Goal: Task Accomplishment & Management: Complete application form

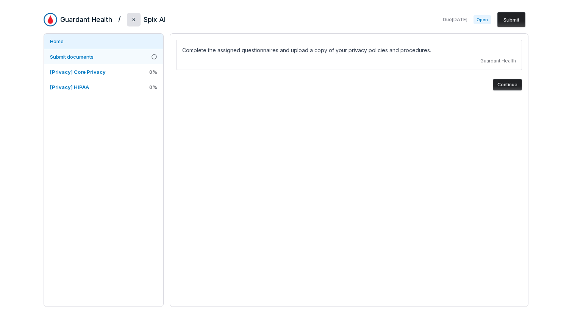
click at [88, 56] on span "Submit documents" at bounding box center [72, 57] width 44 height 6
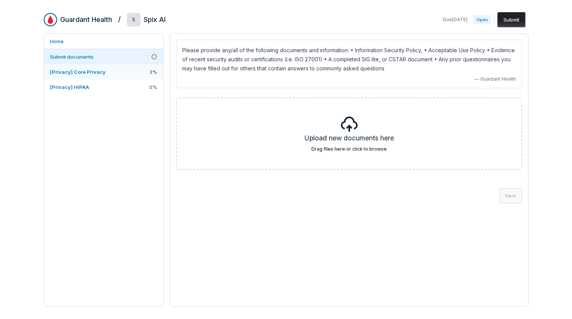
click at [86, 75] on span "[Privacy] Core Privacy" at bounding box center [78, 72] width 56 height 7
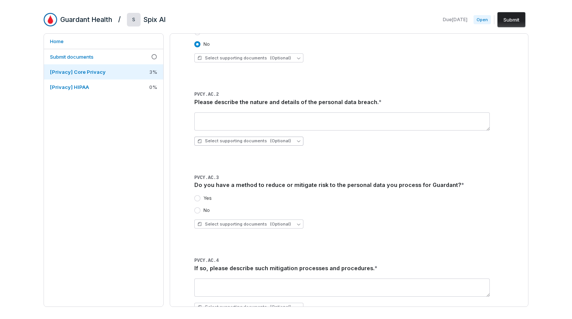
scroll to position [124, 0]
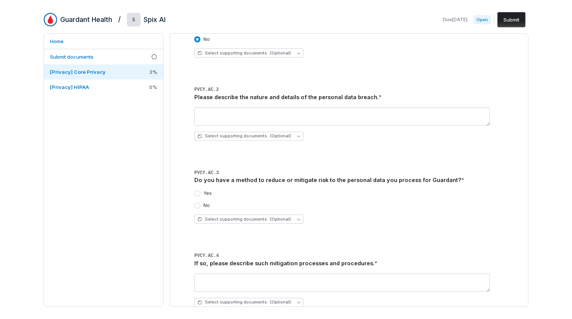
click at [197, 195] on button "Yes" at bounding box center [197, 193] width 6 height 6
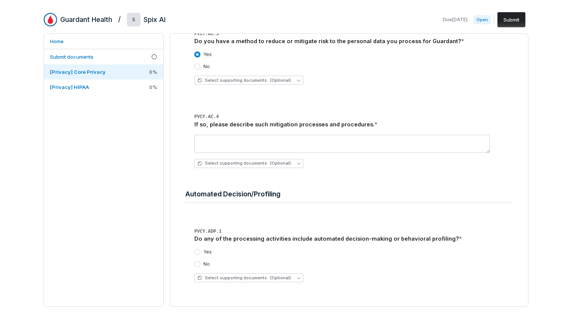
scroll to position [265, 0]
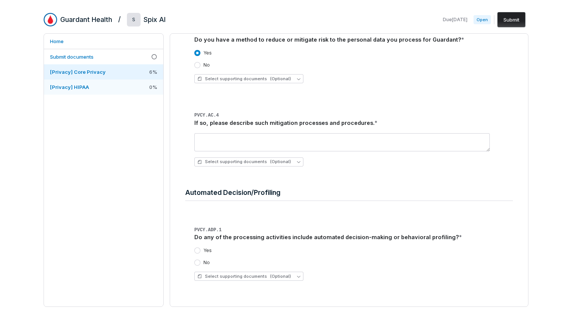
click at [91, 90] on link "[Privacy] HIPAA 0 %" at bounding box center [103, 86] width 119 height 15
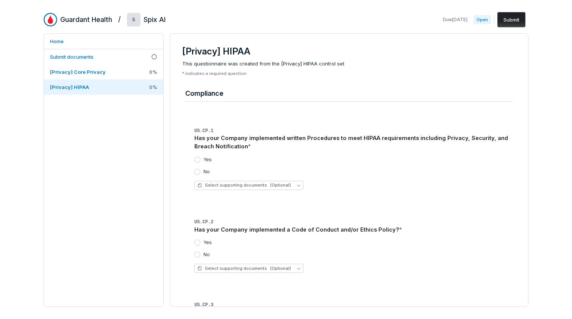
click at [198, 244] on button "Yes" at bounding box center [197, 243] width 6 height 6
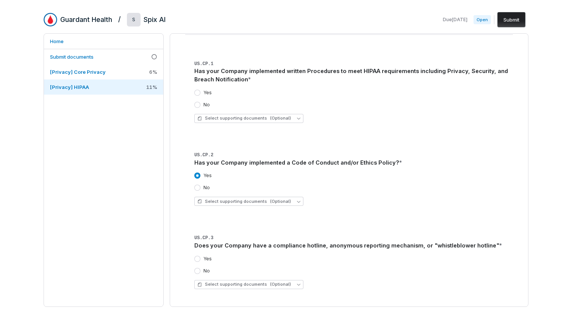
scroll to position [72, 0]
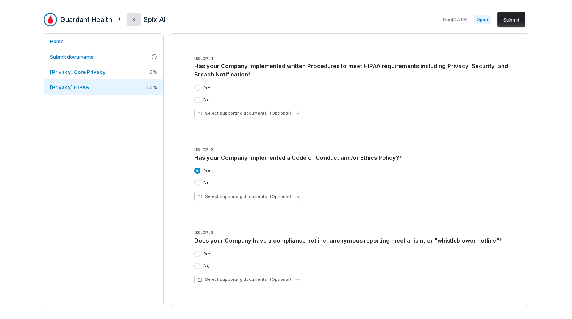
click at [297, 196] on icon "button" at bounding box center [298, 196] width 3 height 3
click at [248, 235] on span "Upload new document" at bounding box center [233, 234] width 51 height 6
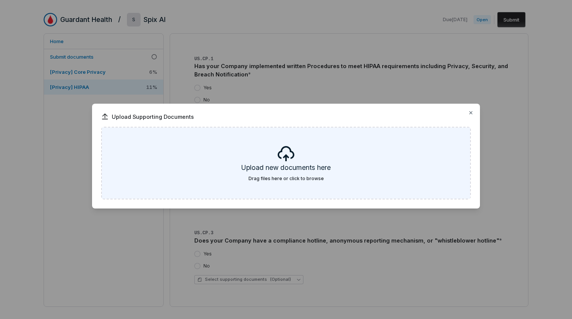
click at [275, 162] on div "Upload new documents here Drag files here or click to browse" at bounding box center [286, 163] width 368 height 71
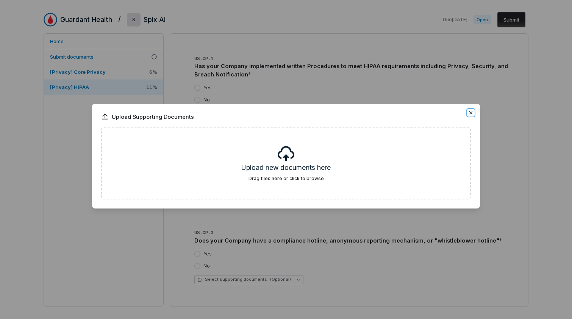
click at [472, 112] on icon "button" at bounding box center [471, 113] width 6 height 6
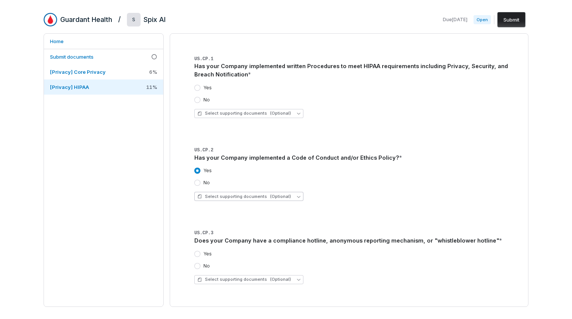
click at [294, 198] on button "Select supporting documents (Optional)" at bounding box center [248, 196] width 109 height 9
click at [261, 196] on span "Select supporting documents (Optional)" at bounding box center [244, 197] width 94 height 6
click at [263, 195] on span "Select supporting documents (Optional)" at bounding box center [244, 197] width 94 height 6
click at [232, 236] on span "Upload new document" at bounding box center [233, 234] width 51 height 6
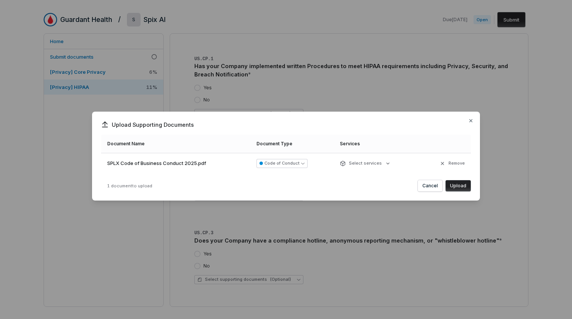
click at [459, 184] on button "Upload" at bounding box center [457, 185] width 25 height 11
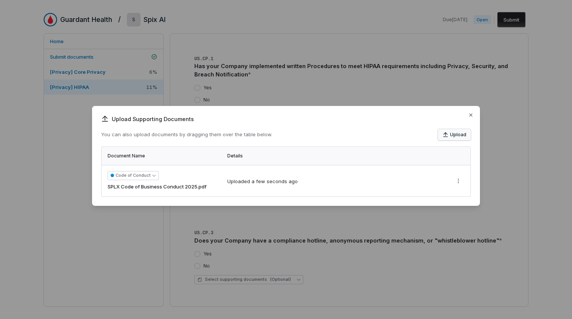
click at [453, 137] on button "Upload" at bounding box center [454, 134] width 33 height 11
click at [469, 117] on icon "button" at bounding box center [471, 115] width 6 height 6
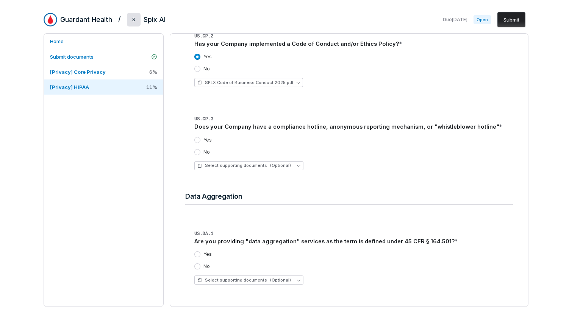
scroll to position [186, 0]
click at [198, 267] on button "No" at bounding box center [197, 266] width 6 height 6
click at [197, 154] on button "No" at bounding box center [197, 152] width 6 height 6
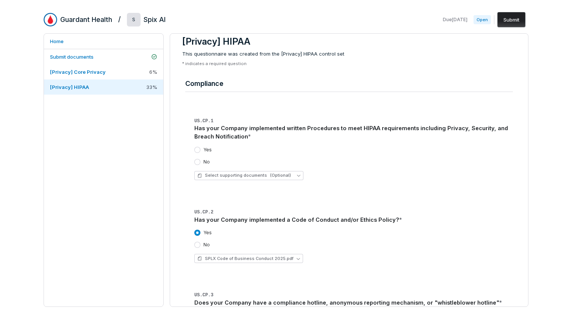
scroll to position [8, 0]
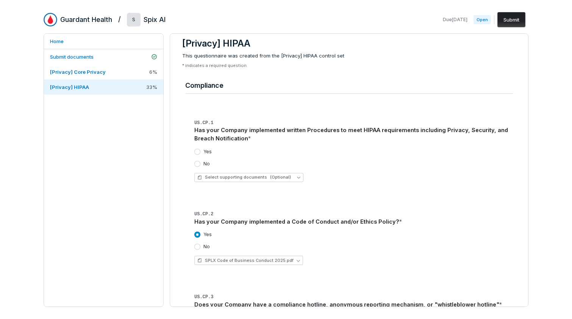
click at [197, 165] on button "No" at bounding box center [197, 164] width 6 height 6
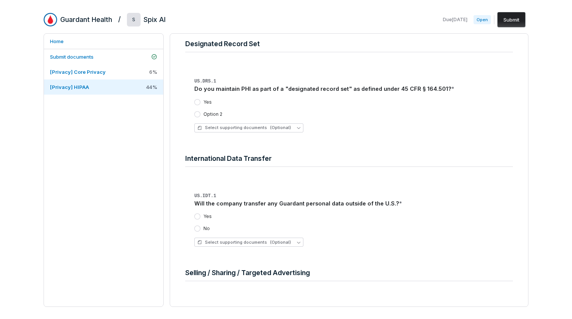
scroll to position [453, 0]
click at [197, 228] on button "No" at bounding box center [197, 228] width 6 height 6
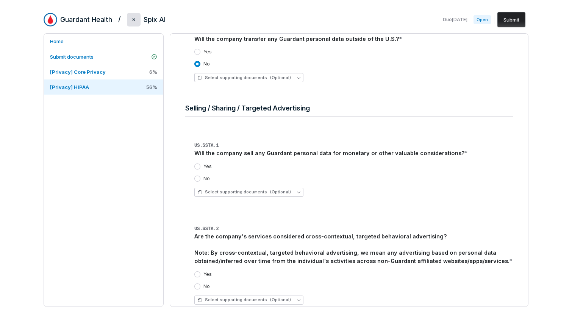
scroll to position [658, 0]
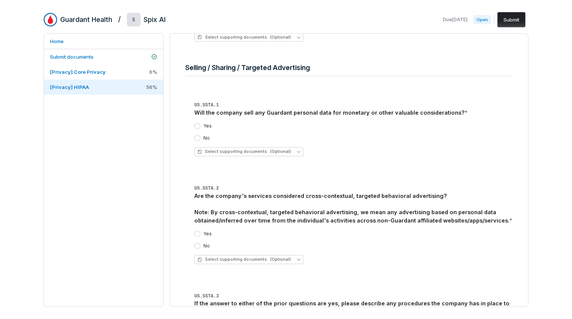
click at [196, 137] on button "No" at bounding box center [197, 138] width 6 height 6
click at [197, 248] on button "No" at bounding box center [197, 246] width 6 height 6
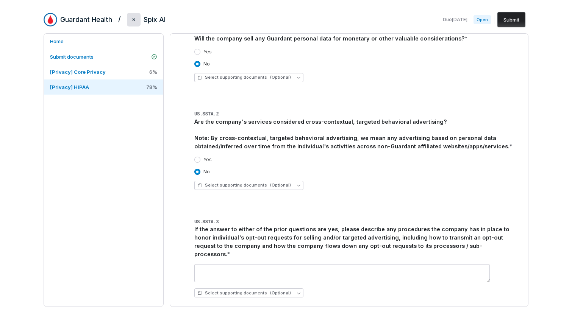
scroll to position [736, 0]
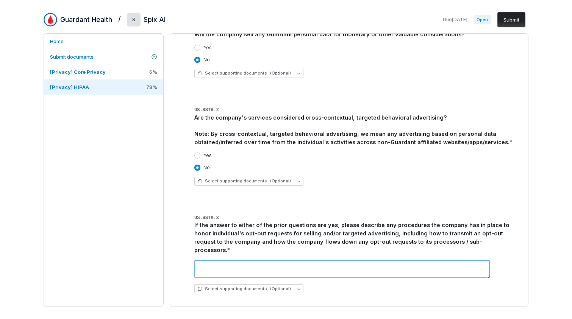
click at [259, 260] on textarea at bounding box center [341, 269] width 295 height 18
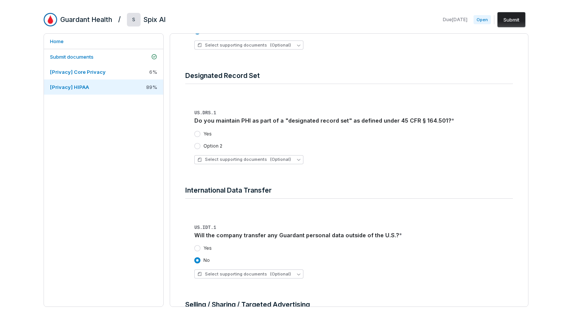
scroll to position [419, 0]
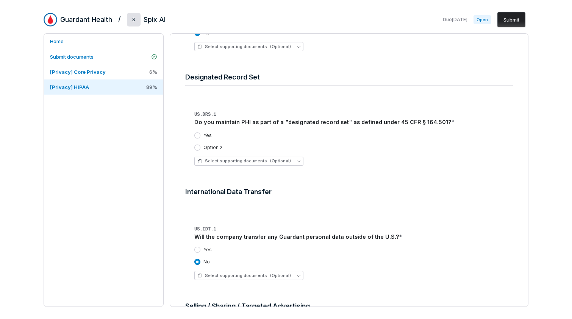
type textarea "**"
click at [197, 149] on button "Option 2" at bounding box center [197, 148] width 6 height 6
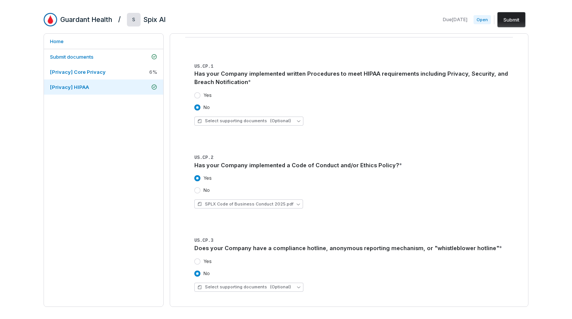
scroll to position [0, 0]
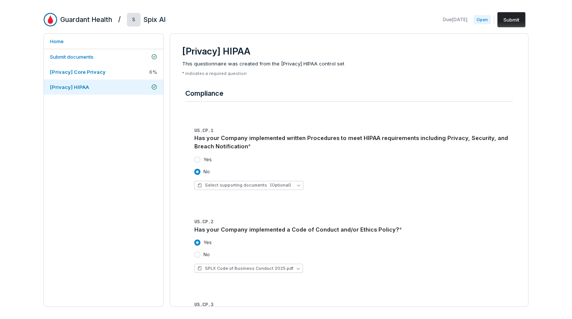
click at [515, 23] on button "Submit" at bounding box center [511, 19] width 28 height 15
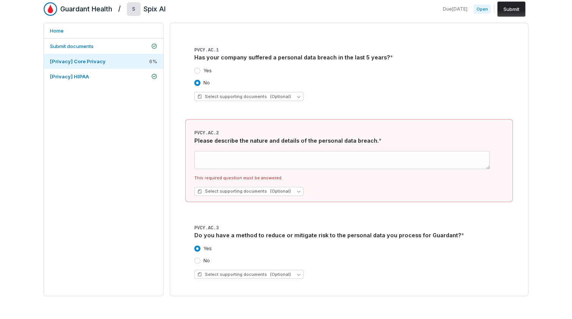
scroll to position [71, 0]
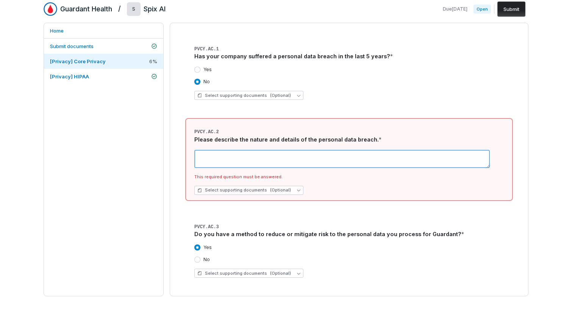
click at [224, 153] on textarea at bounding box center [341, 159] width 295 height 18
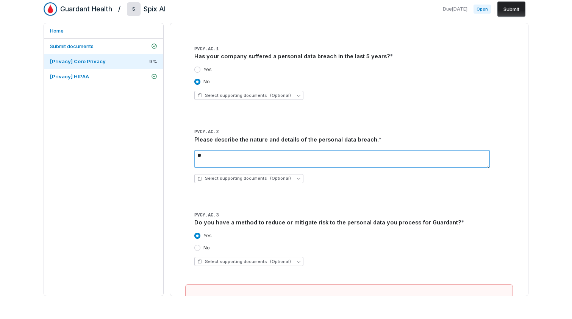
type textarea "**"
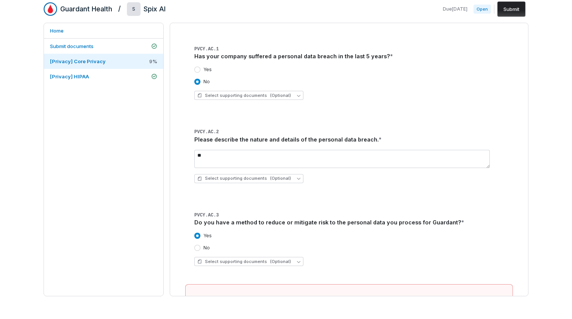
click at [512, 8] on button "Submit" at bounding box center [511, 9] width 28 height 15
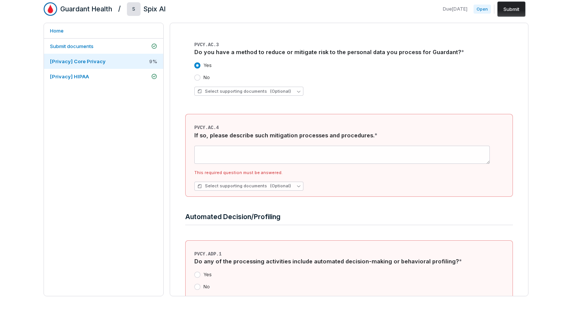
scroll to position [242, 0]
drag, startPoint x: 193, startPoint y: 51, endPoint x: 389, endPoint y: 52, distance: 195.7
click at [389, 52] on div "PVCY.AC.3 Do you have a method to reduce or mitigate risk to the personal data …" at bounding box center [348, 66] width 327 height 71
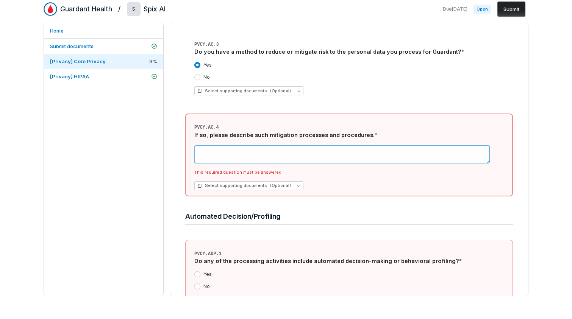
click at [242, 150] on textarea at bounding box center [341, 154] width 295 height 18
paste textarea "**********"
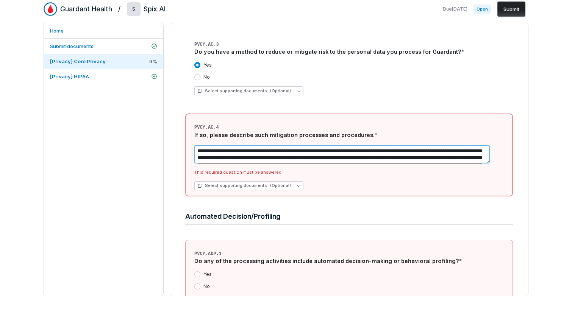
scroll to position [52, 0]
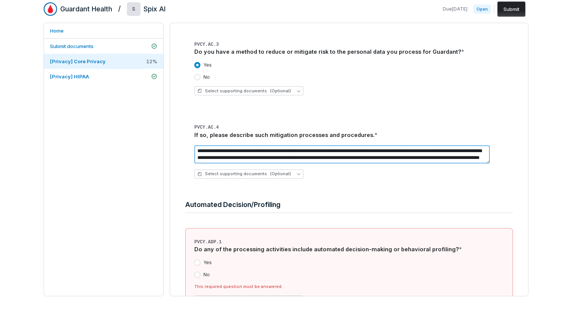
type textarea "**********"
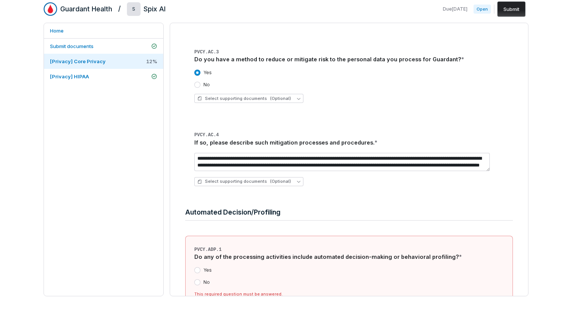
scroll to position [220, 0]
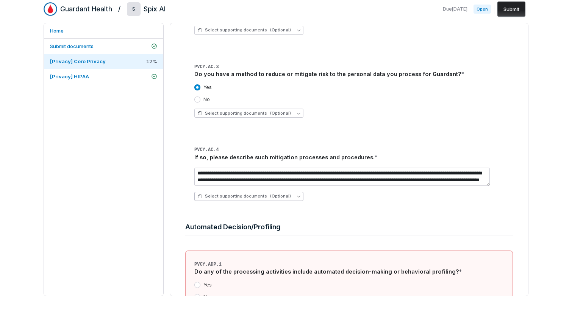
click at [297, 196] on icon "button" at bounding box center [298, 197] width 3 height 2
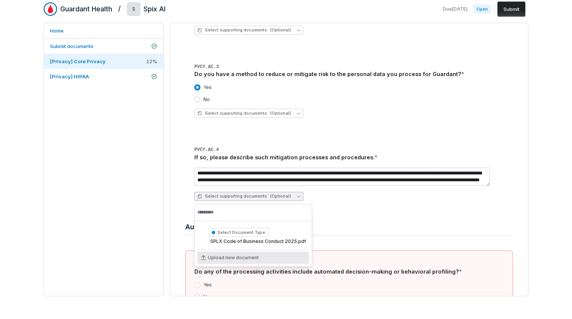
click at [223, 260] on span "Upload new document" at bounding box center [233, 258] width 51 height 6
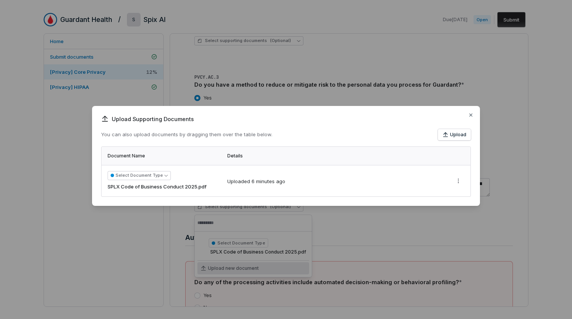
scroll to position [0, 0]
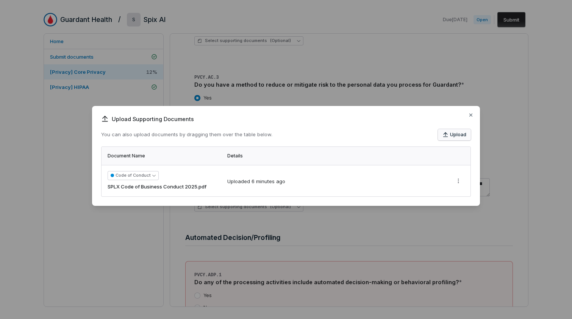
click at [453, 137] on button "Upload" at bounding box center [454, 134] width 33 height 11
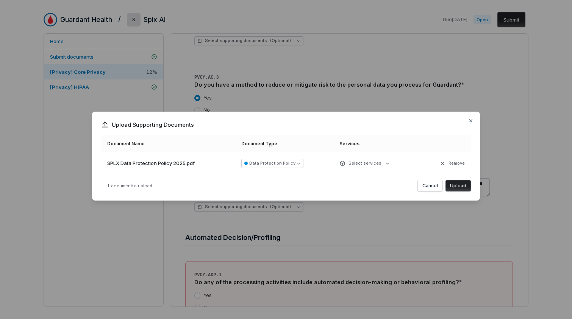
click at [454, 184] on button "Upload" at bounding box center [457, 185] width 25 height 11
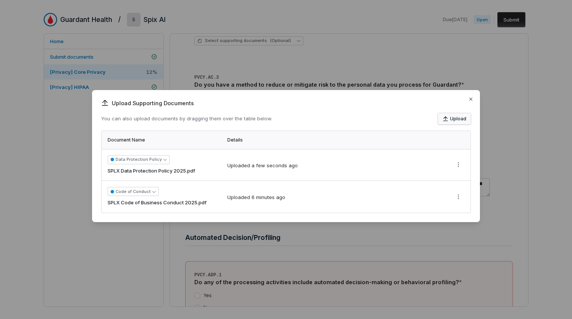
click at [444, 118] on icon "button" at bounding box center [445, 119] width 6 height 6
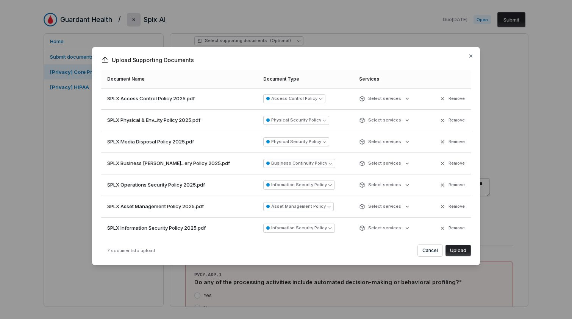
click at [463, 251] on button "Upload" at bounding box center [457, 250] width 25 height 11
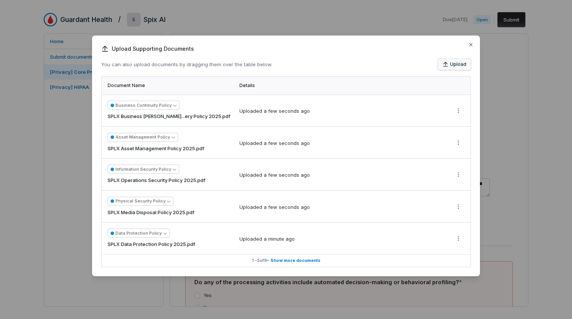
click at [452, 65] on button "Upload" at bounding box center [454, 64] width 33 height 11
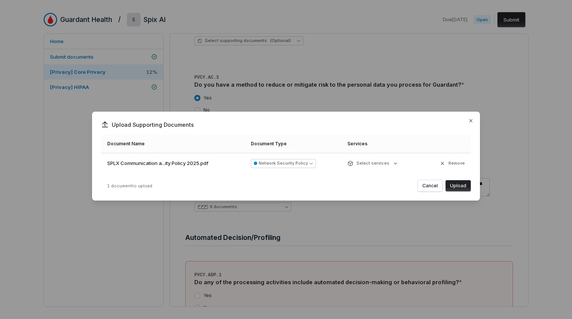
click at [452, 185] on button "Upload" at bounding box center [457, 185] width 25 height 11
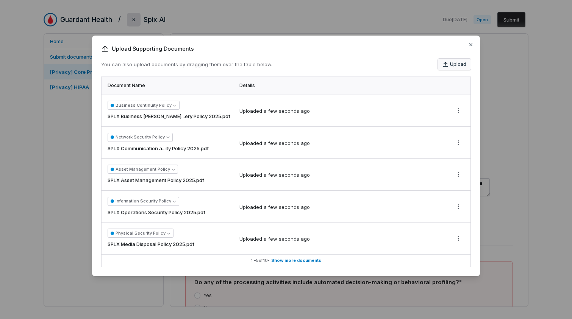
click at [447, 65] on icon "button" at bounding box center [445, 64] width 6 height 6
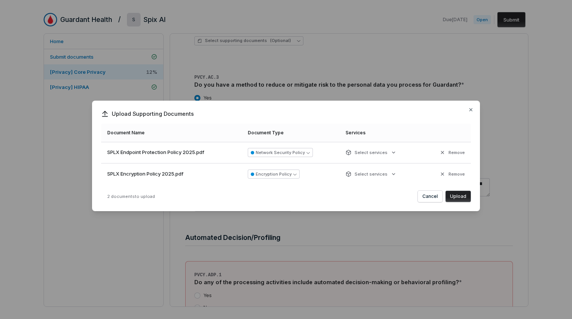
click at [454, 193] on button "Upload" at bounding box center [457, 196] width 25 height 11
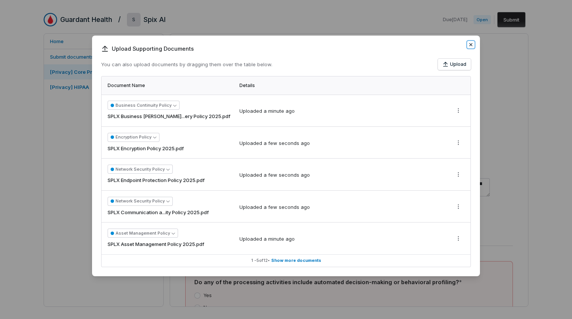
click at [469, 46] on icon "button" at bounding box center [471, 45] width 6 height 6
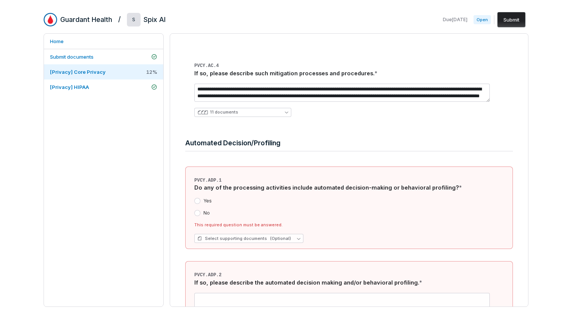
scroll to position [319, 0]
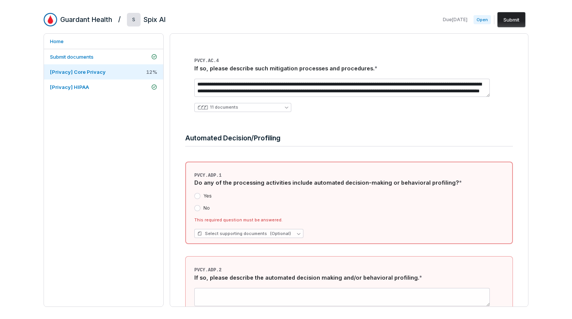
click at [197, 209] on button "No" at bounding box center [197, 208] width 6 height 6
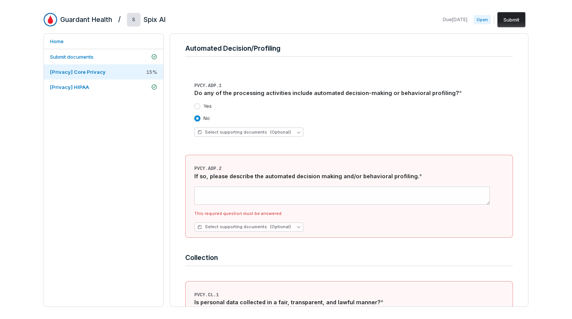
scroll to position [416, 0]
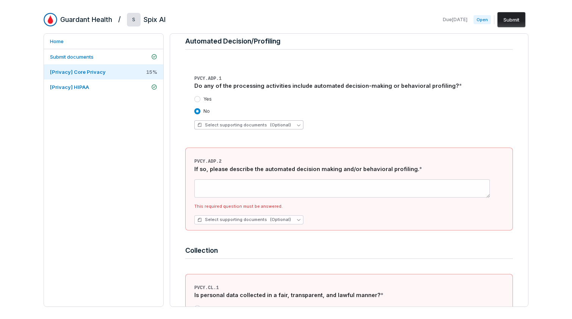
click at [296, 127] on button "Select supporting documents (Optional)" at bounding box center [248, 124] width 109 height 9
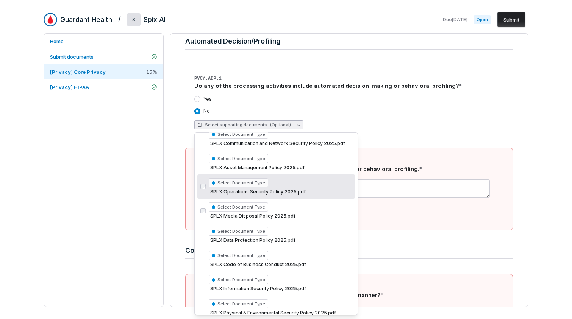
scroll to position [100, 0]
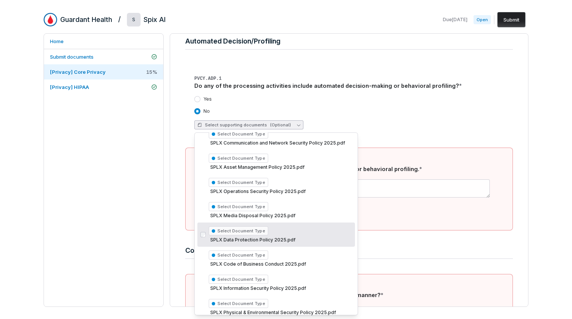
click at [280, 242] on span "SPLX Data Protection Policy 2025.pdf" at bounding box center [280, 240] width 143 height 6
click at [225, 230] on span "Select Document Type" at bounding box center [238, 230] width 59 height 9
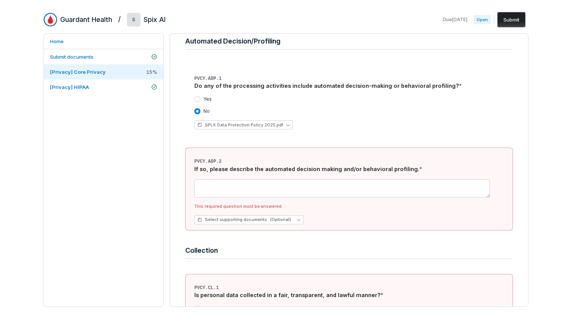
click at [444, 219] on div "Select supporting documents (Optional)" at bounding box center [353, 219] width 318 height 9
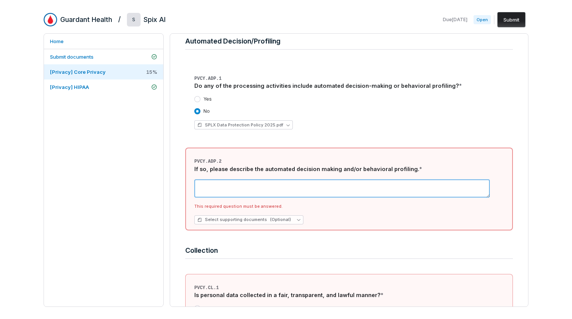
click at [252, 189] on textarea at bounding box center [341, 188] width 295 height 18
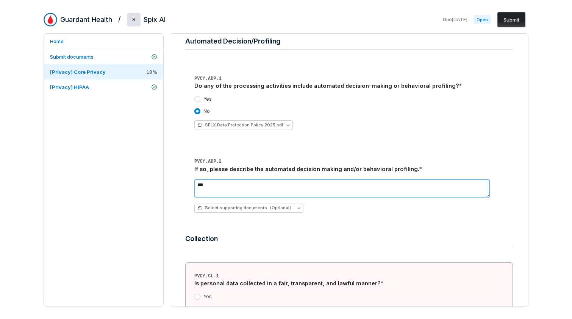
drag, startPoint x: 209, startPoint y: 186, endPoint x: 176, endPoint y: 185, distance: 33.0
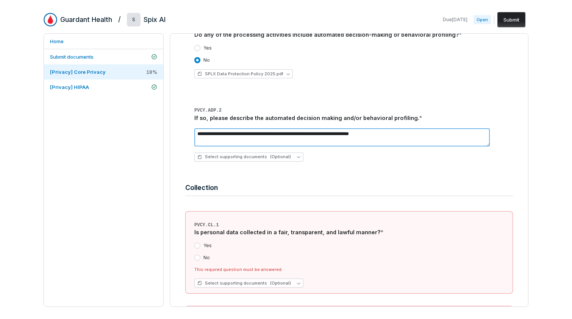
scroll to position [482, 0]
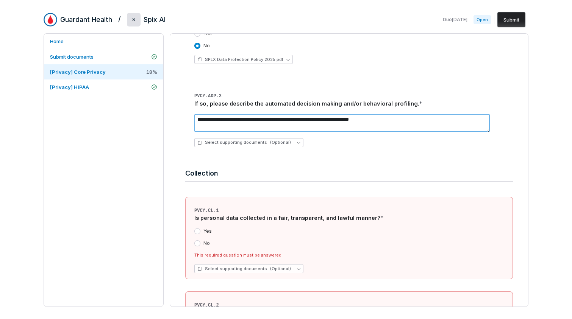
type textarea "**********"
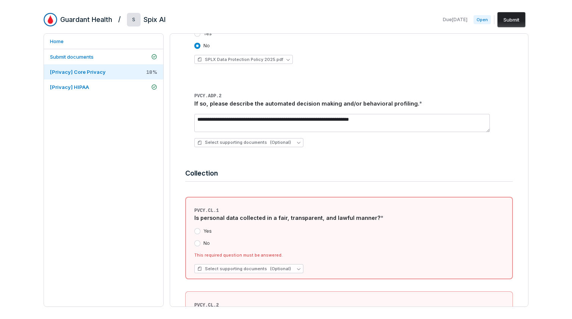
click at [197, 232] on button "Yes" at bounding box center [197, 231] width 6 height 6
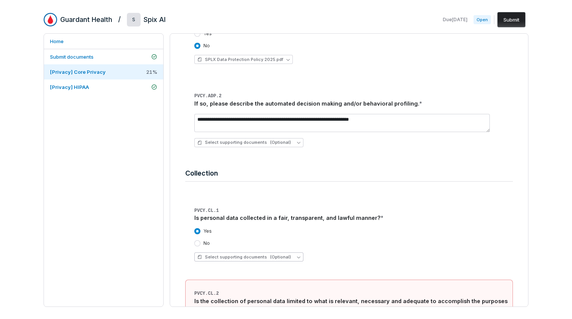
click at [295, 259] on button "Select supporting documents (Optional)" at bounding box center [248, 257] width 109 height 9
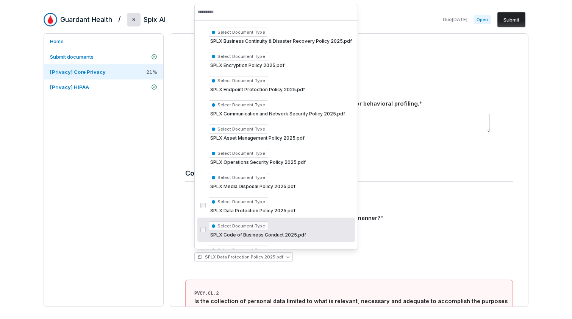
click at [440, 217] on div "Is personal data collected in a fair, transparent, and lawful manner? *" at bounding box center [353, 218] width 318 height 8
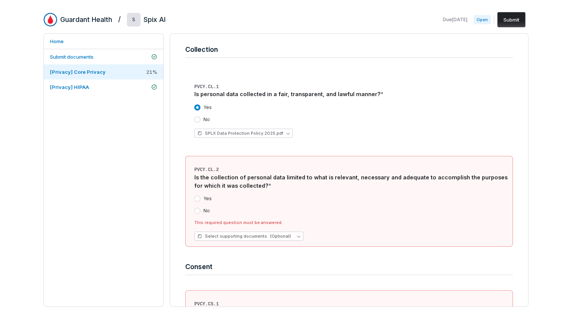
scroll to position [606, 0]
click at [197, 198] on button "Yes" at bounding box center [197, 198] width 6 height 6
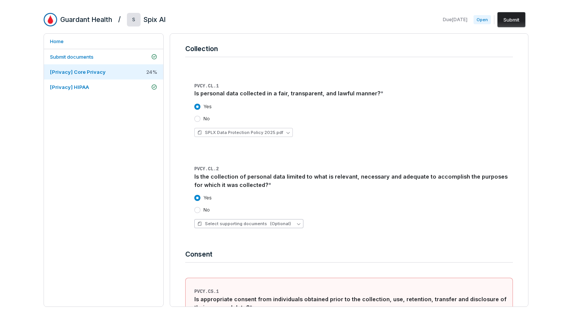
click at [292, 226] on button "Select supporting documents (Optional)" at bounding box center [248, 223] width 109 height 9
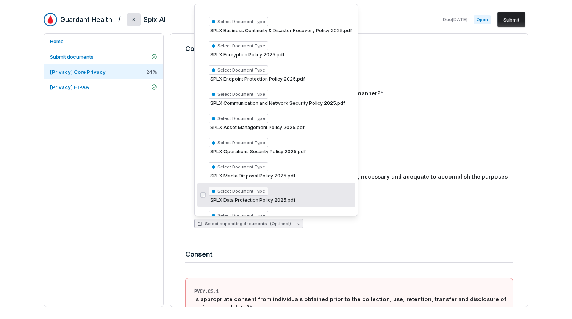
scroll to position [11, 0]
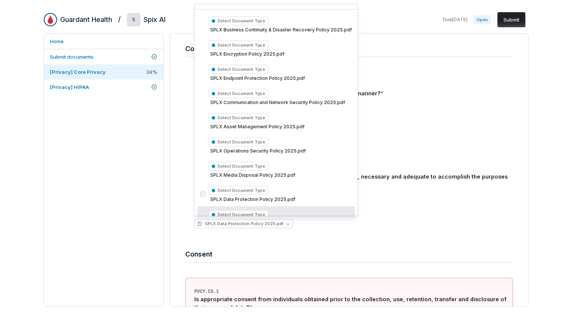
click at [419, 215] on div "Yes No SPLX Data Protection Policy 2025.pdf" at bounding box center [353, 211] width 318 height 45
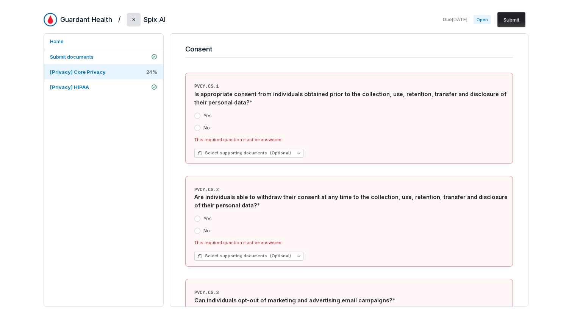
scroll to position [816, 0]
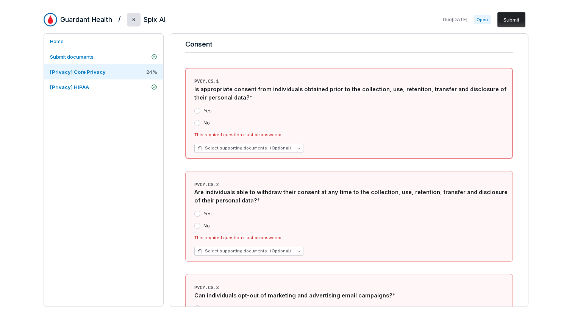
click at [196, 111] on button "Yes" at bounding box center [197, 111] width 6 height 6
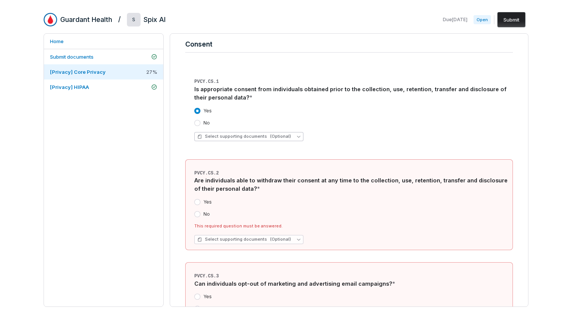
click at [293, 138] on button "Select supporting documents (Optional)" at bounding box center [248, 136] width 109 height 9
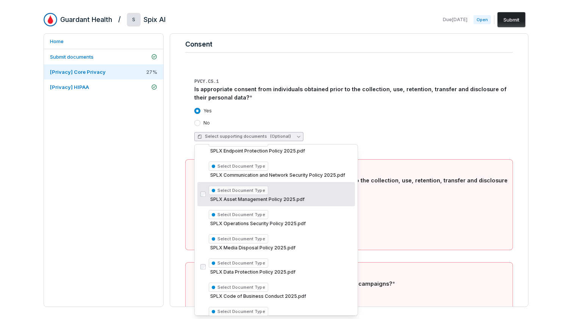
scroll to position [79, 0]
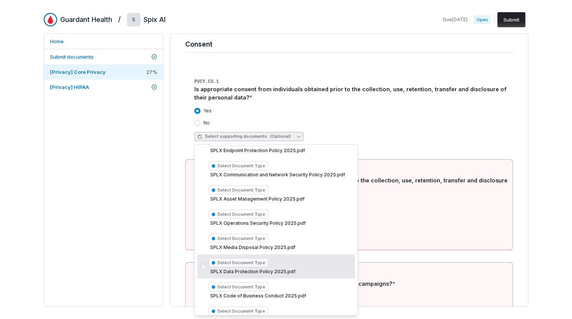
click at [271, 268] on div "Select Document Type SPLX Data Protection Policy 2025.pdf" at bounding box center [280, 267] width 143 height 20
click at [465, 258] on div "PVCY.CS.1 Is appropriate consent from individuals obtained prior to the collect…" at bounding box center [348, 206] width 327 height 277
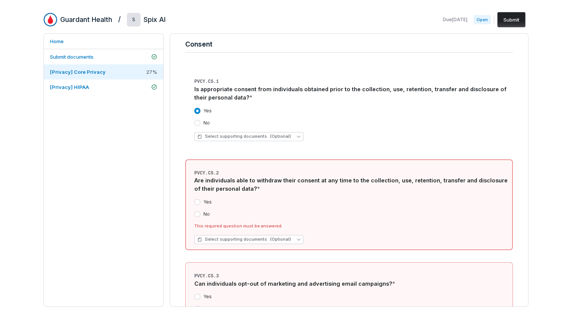
click at [197, 204] on button "Yes" at bounding box center [197, 202] width 6 height 6
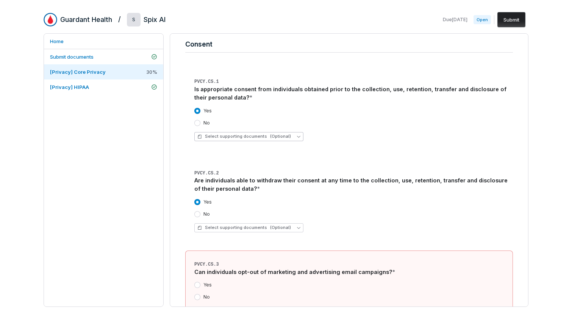
click at [297, 137] on button "Select supporting documents (Optional)" at bounding box center [248, 136] width 109 height 9
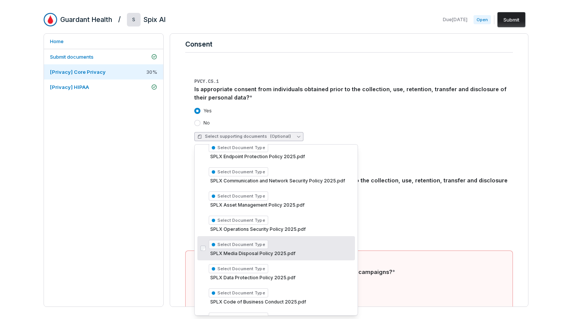
scroll to position [76, 0]
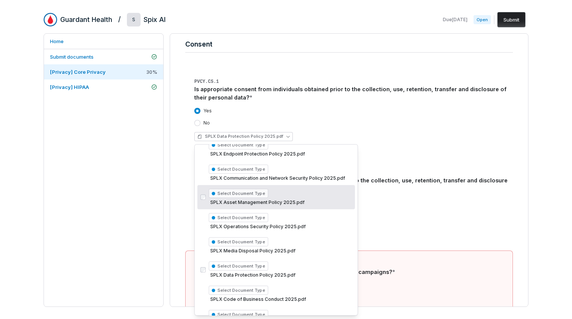
click at [405, 217] on div "Yes No Select supporting documents (Optional)" at bounding box center [353, 215] width 318 height 45
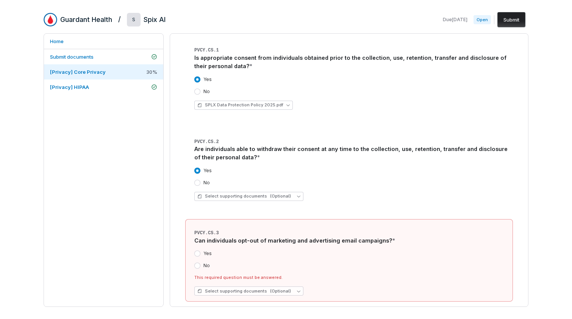
scroll to position [862, 0]
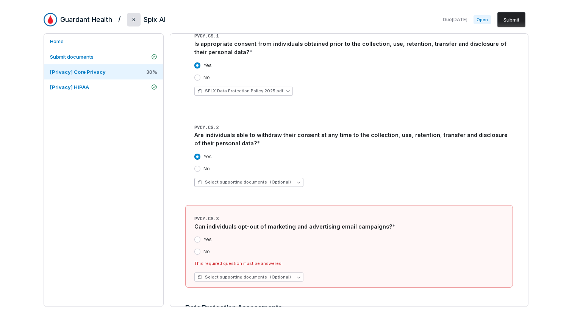
click at [297, 183] on icon "button" at bounding box center [298, 182] width 3 height 3
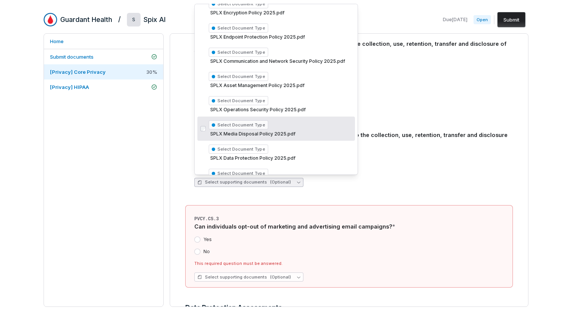
scroll to position [61, 0]
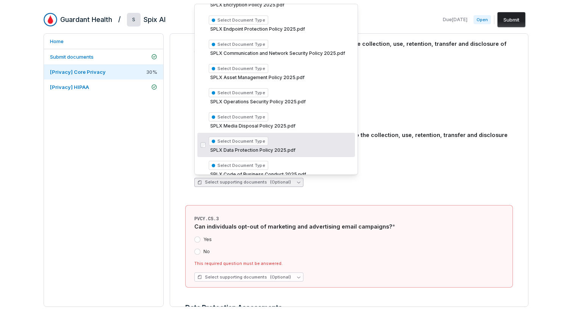
click at [292, 148] on span "SPLX Data Protection Policy 2025.pdf" at bounding box center [280, 150] width 143 height 6
click at [470, 154] on div "Yes" at bounding box center [353, 157] width 318 height 6
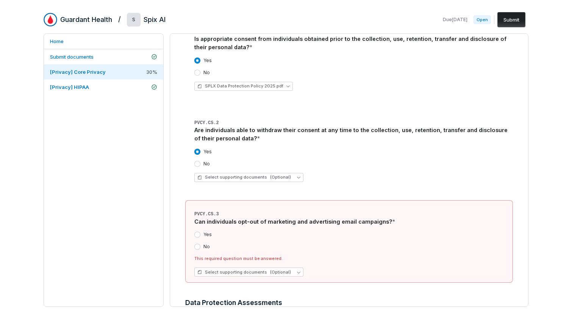
scroll to position [904, 0]
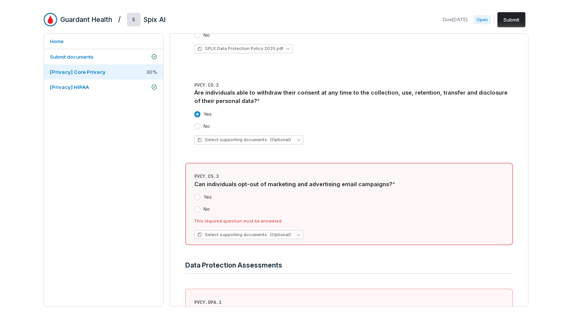
click at [195, 196] on button "Yes" at bounding box center [197, 197] width 6 height 6
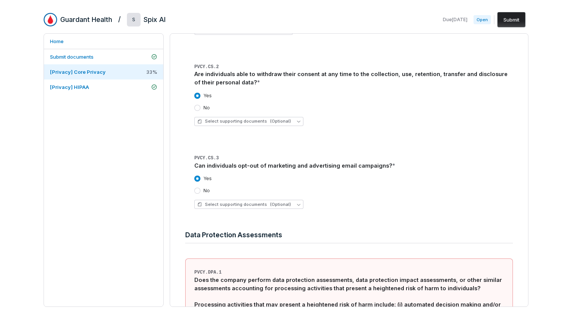
scroll to position [978, 0]
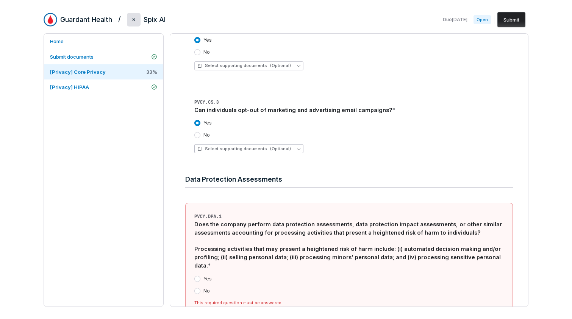
click at [297, 150] on icon "button" at bounding box center [298, 148] width 3 height 3
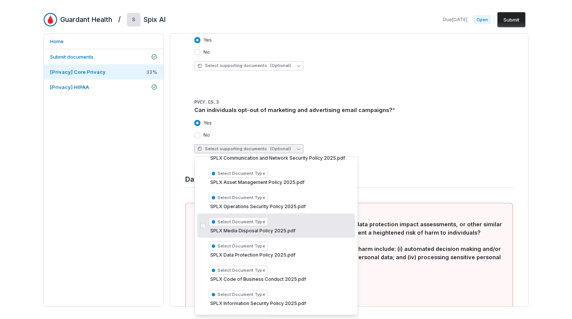
scroll to position [110, 0]
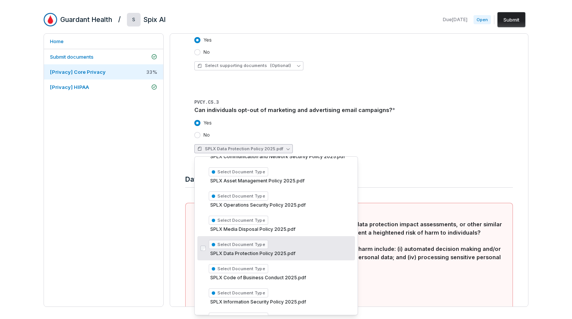
click at [483, 152] on div "SPLX Data Protection Policy 2025.pdf" at bounding box center [353, 148] width 318 height 9
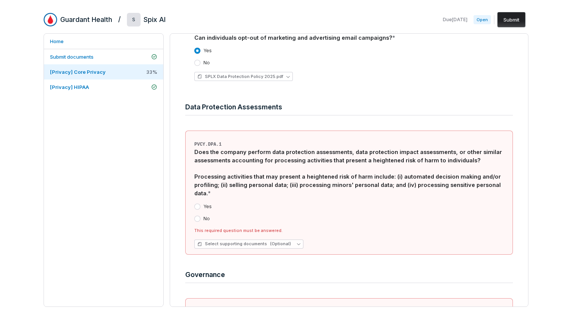
scroll to position [1079, 0]
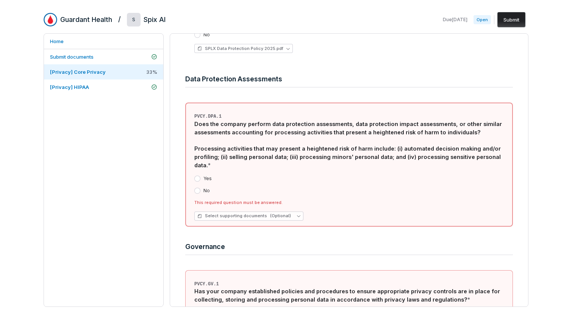
click at [196, 176] on button "Yes" at bounding box center [197, 179] width 6 height 6
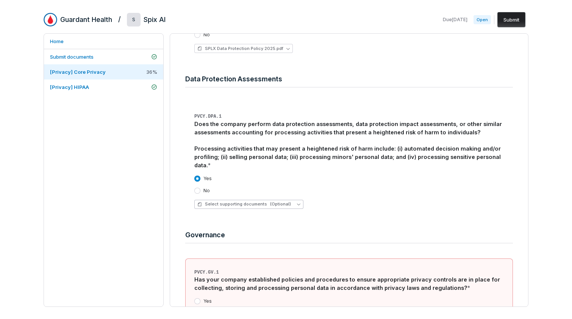
click at [296, 200] on button "Select supporting documents (Optional)" at bounding box center [248, 204] width 109 height 9
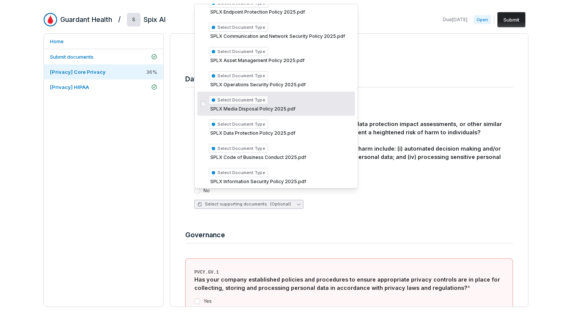
scroll to position [92, 0]
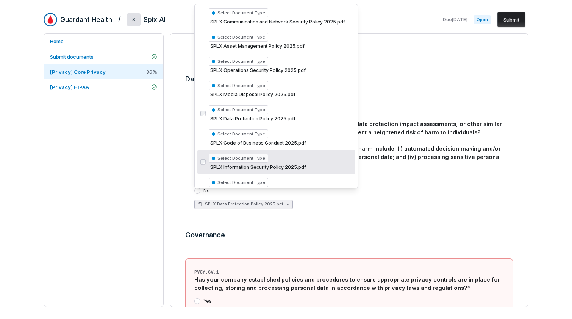
click at [395, 188] on div "No" at bounding box center [353, 191] width 318 height 6
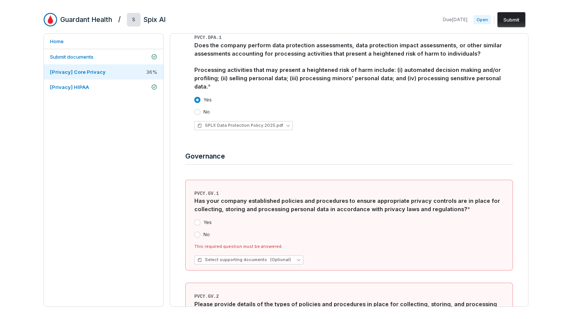
scroll to position [1177, 0]
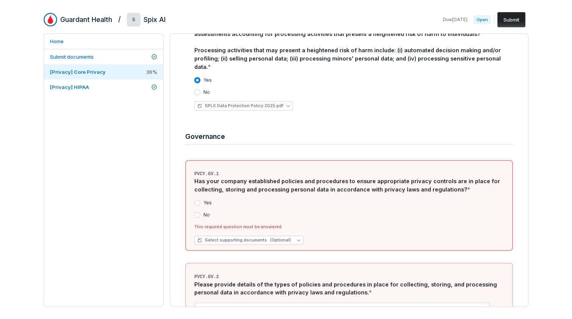
click at [197, 200] on button "Yes" at bounding box center [197, 203] width 6 height 6
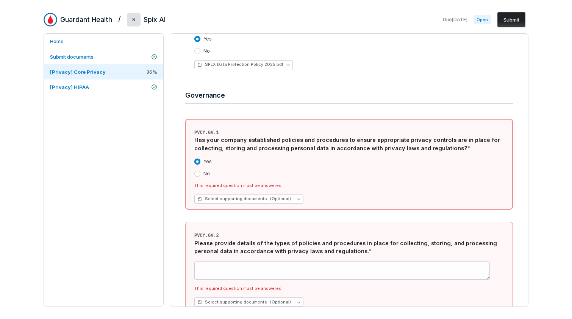
scroll to position [1240, 0]
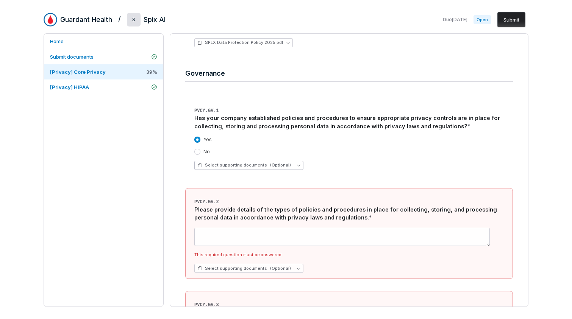
click at [293, 161] on button "Select supporting documents (Optional)" at bounding box center [248, 165] width 109 height 9
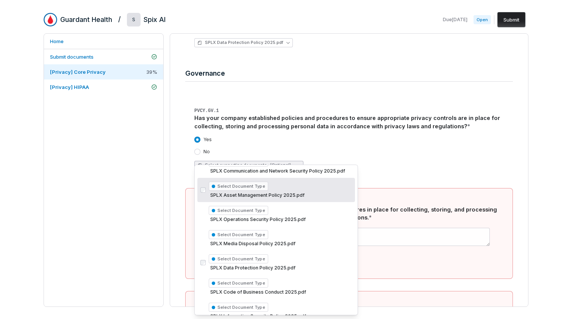
scroll to position [104, 0]
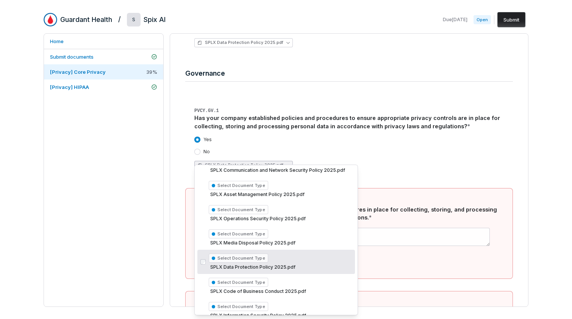
click at [485, 161] on div "SPLX Data Protection Policy 2025.pdf" at bounding box center [353, 165] width 318 height 9
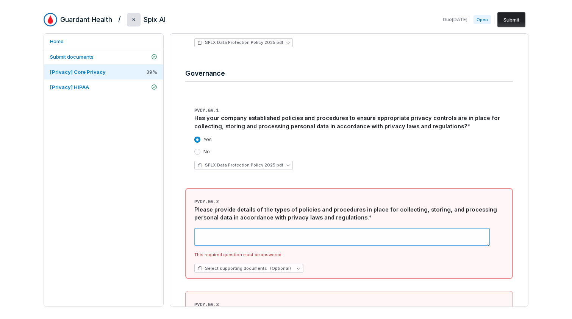
click at [327, 228] on textarea at bounding box center [341, 237] width 295 height 18
paste textarea "**********"
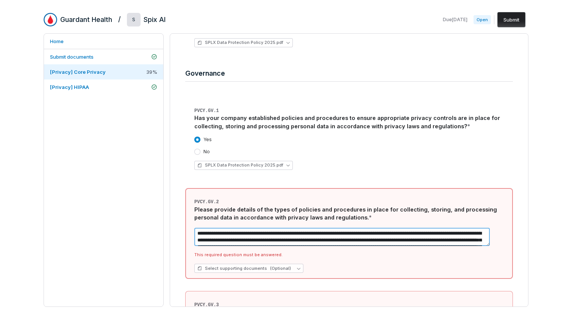
scroll to position [52, 0]
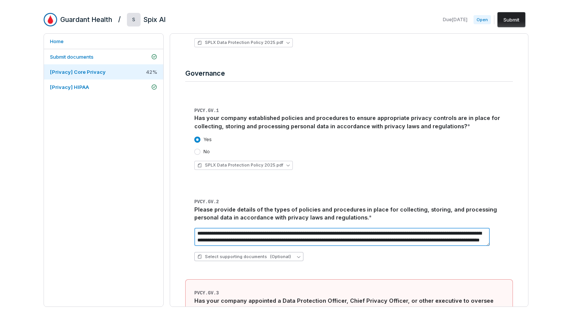
type textarea "**********"
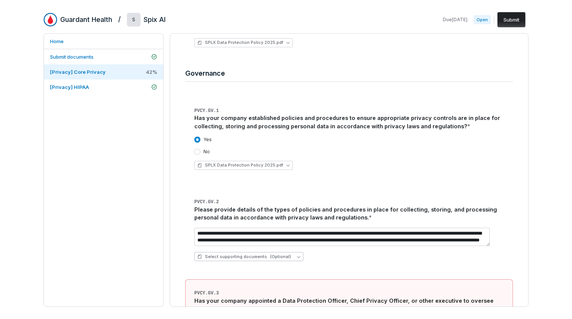
click at [294, 252] on button "Select supporting documents (Optional)" at bounding box center [248, 256] width 109 height 9
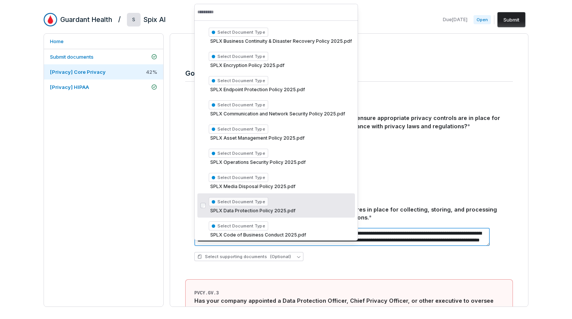
click at [416, 235] on textarea "**********" at bounding box center [341, 237] width 295 height 18
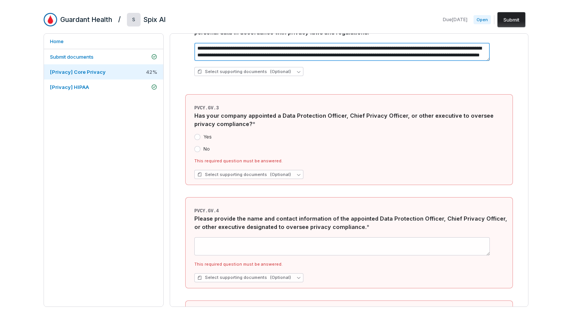
scroll to position [1425, 0]
click at [198, 135] on button "Yes" at bounding box center [197, 138] width 6 height 6
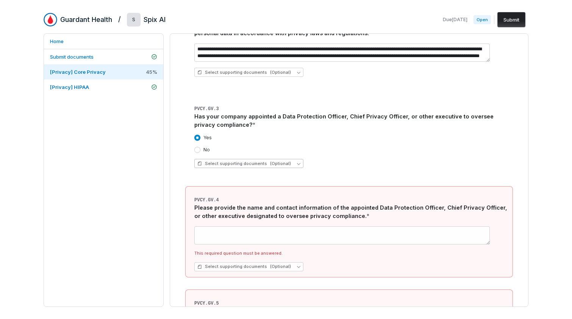
click at [295, 159] on button "Select supporting documents (Optional)" at bounding box center [248, 163] width 109 height 9
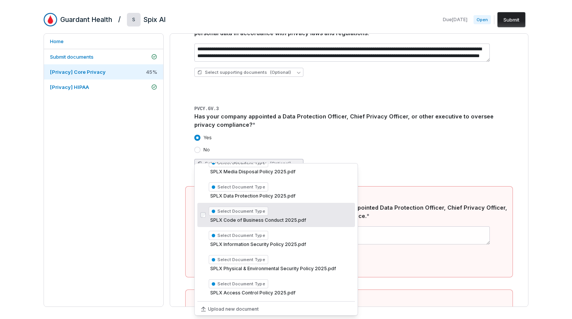
scroll to position [176, 0]
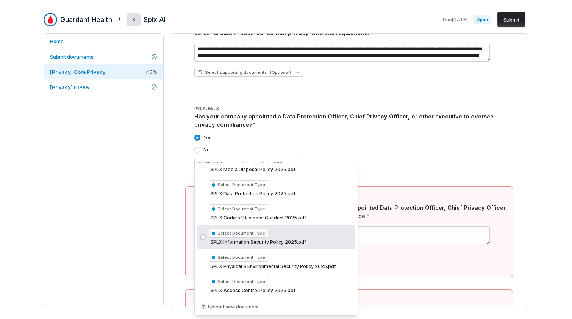
click at [483, 251] on div "This required question must be answered." at bounding box center [353, 254] width 318 height 6
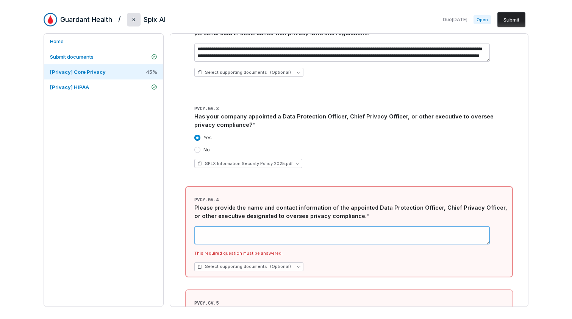
click at [309, 227] on textarea at bounding box center [341, 235] width 295 height 18
type textarea "*"
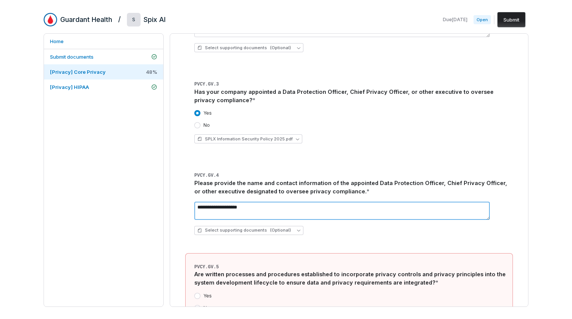
scroll to position [1519, 0]
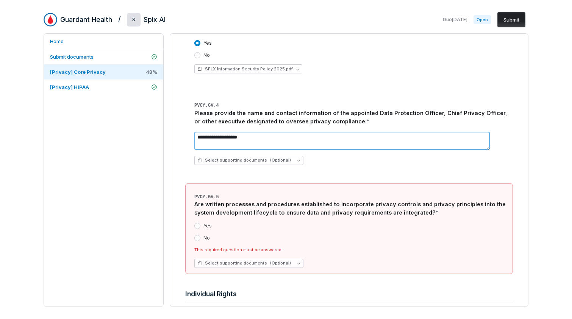
type textarea "**********"
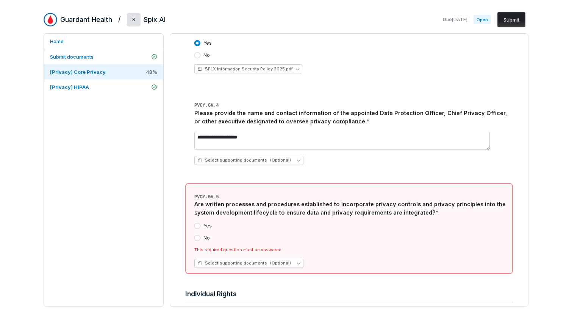
click at [198, 223] on button "Yes" at bounding box center [197, 226] width 6 height 6
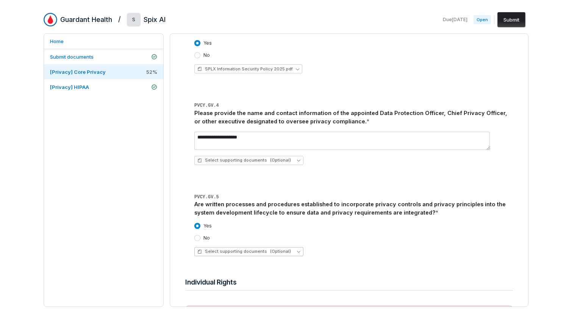
click at [294, 247] on button "Select supporting documents (Optional)" at bounding box center [248, 251] width 109 height 9
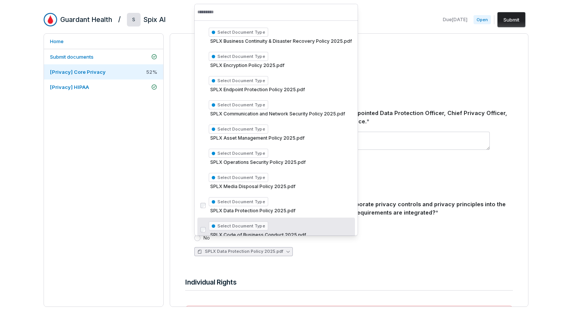
click at [447, 247] on div "SPLX Data Protection Policy 2025.pdf" at bounding box center [353, 251] width 318 height 9
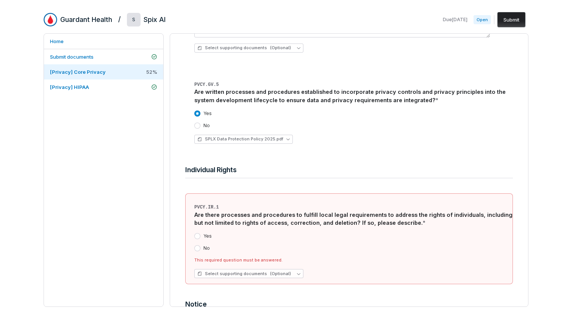
scroll to position [1636, 0]
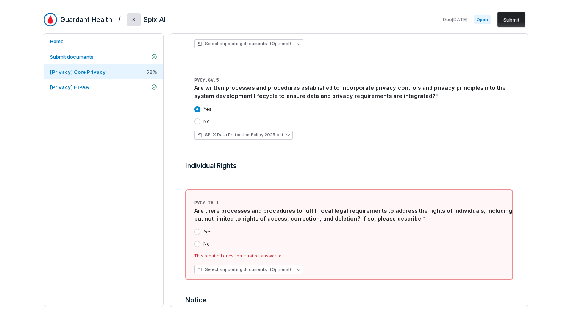
click at [196, 229] on button "Yes" at bounding box center [197, 232] width 6 height 6
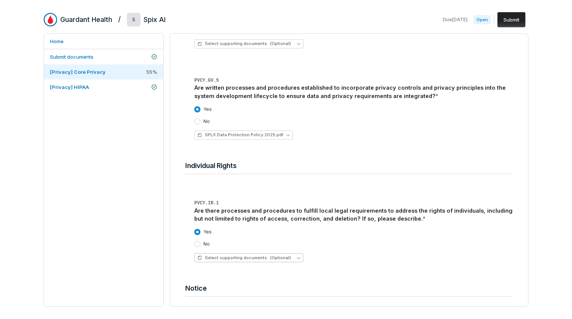
click at [297, 256] on icon "button" at bounding box center [298, 257] width 3 height 3
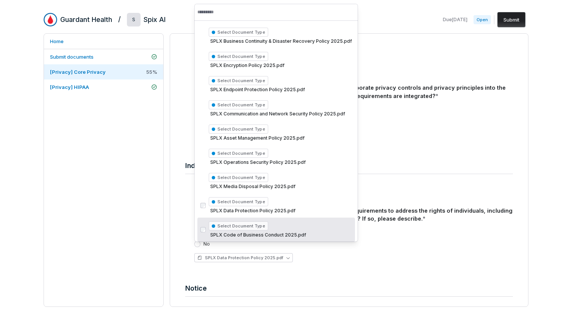
click at [446, 253] on div "SPLX Data Protection Policy 2025.pdf" at bounding box center [353, 257] width 318 height 9
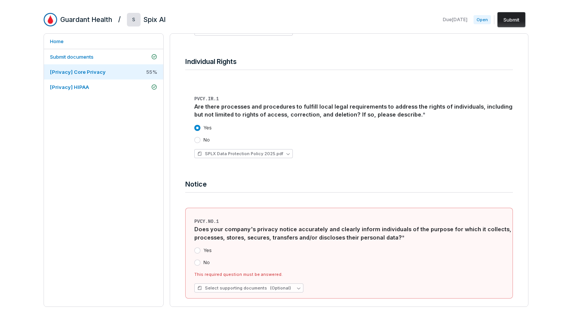
scroll to position [1786, 0]
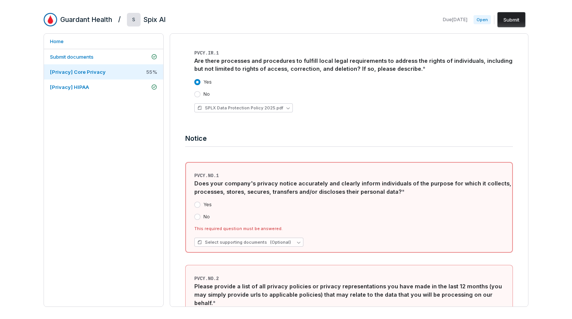
click at [198, 202] on button "Yes" at bounding box center [197, 205] width 6 height 6
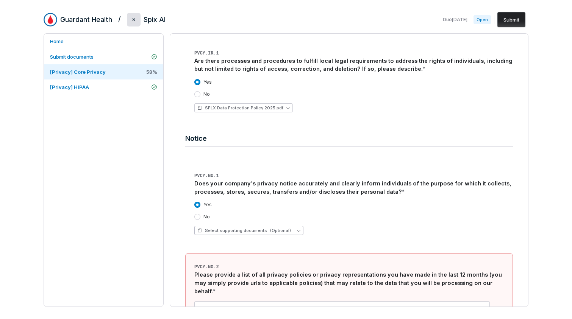
click at [297, 229] on icon "button" at bounding box center [298, 230] width 3 height 3
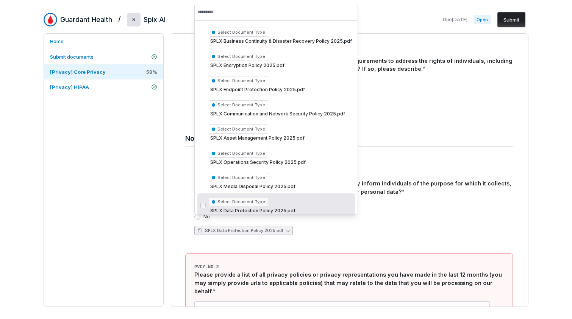
click at [431, 233] on div "Yes No SPLX Data Protection Policy 2025.pdf" at bounding box center [353, 218] width 318 height 45
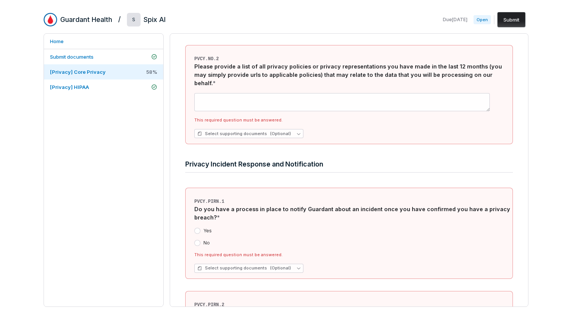
scroll to position [1993, 0]
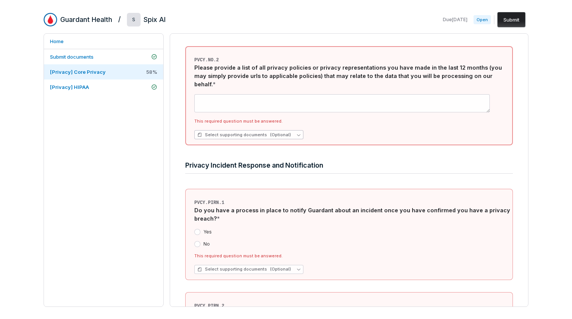
click at [297, 134] on icon "button" at bounding box center [298, 135] width 3 height 2
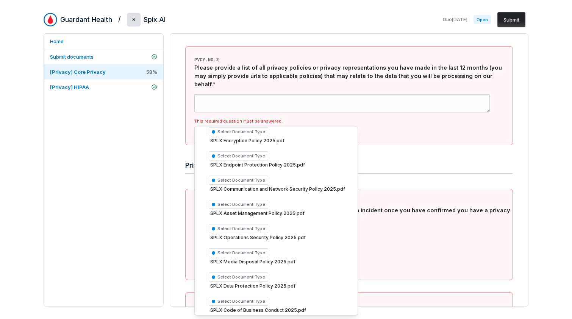
scroll to position [140, 0]
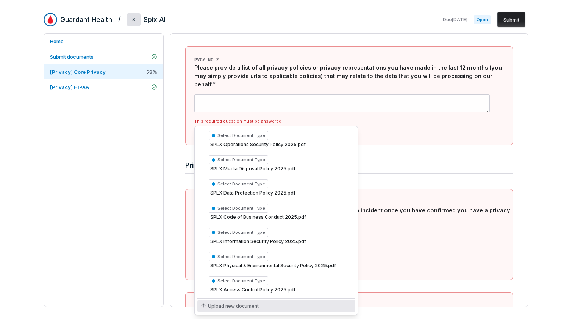
click at [228, 304] on span "Upload new document" at bounding box center [233, 306] width 51 height 6
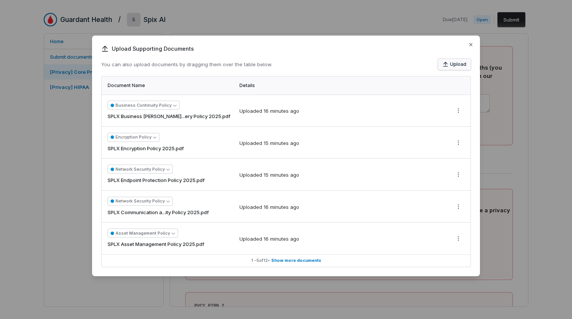
click at [450, 65] on button "Upload" at bounding box center [454, 64] width 33 height 11
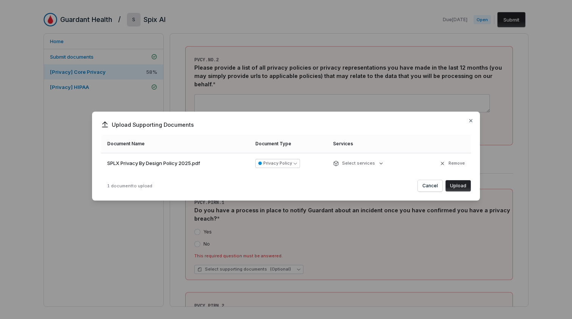
click at [457, 184] on button "Upload" at bounding box center [457, 185] width 25 height 11
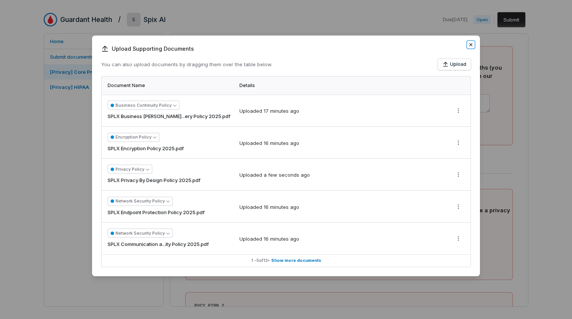
click at [470, 45] on icon "button" at bounding box center [470, 44] width 3 height 3
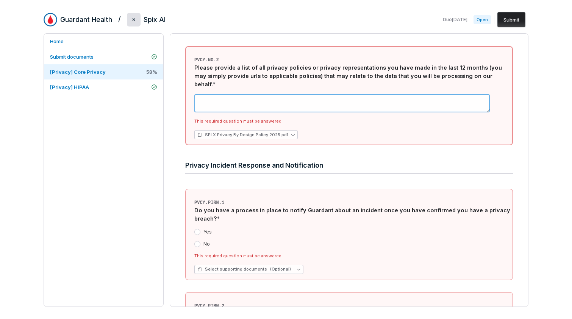
click at [303, 94] on textarea at bounding box center [341, 103] width 295 height 18
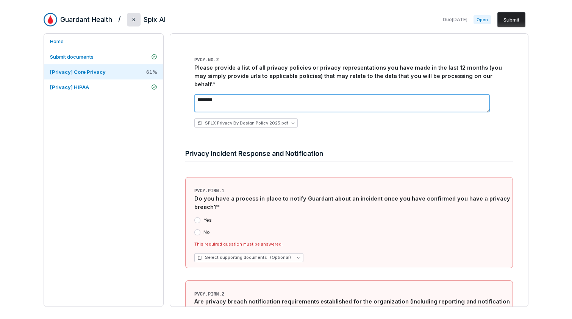
type textarea "********"
click at [198, 217] on button "Yes" at bounding box center [197, 220] width 6 height 6
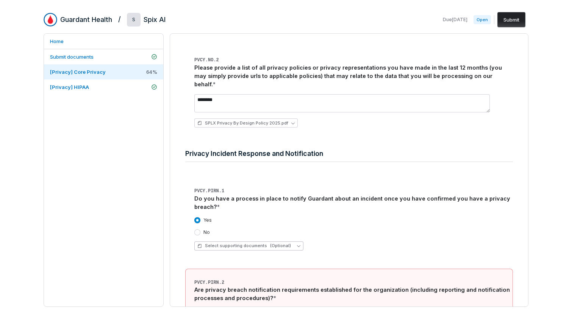
click at [297, 244] on icon "button" at bounding box center [298, 245] width 3 height 3
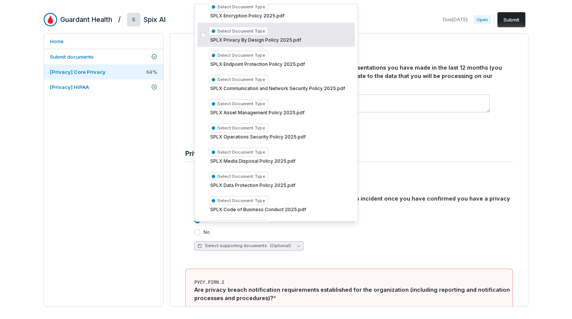
scroll to position [136, 0]
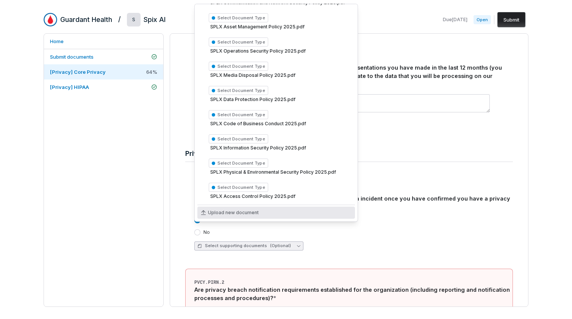
click at [213, 212] on span "Upload new document" at bounding box center [233, 213] width 51 height 6
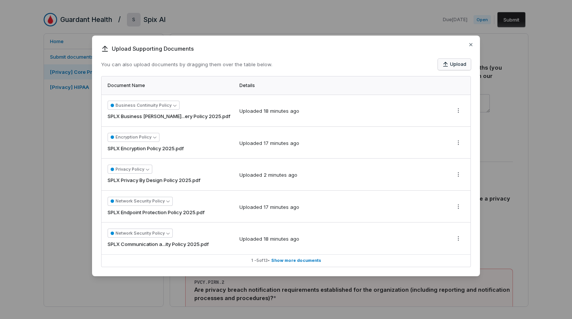
click at [455, 64] on button "Upload" at bounding box center [454, 64] width 33 height 11
click at [448, 69] on button "Upload" at bounding box center [454, 64] width 33 height 11
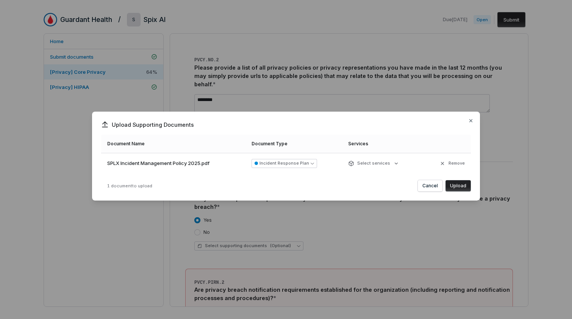
click at [457, 186] on button "Upload" at bounding box center [457, 185] width 25 height 11
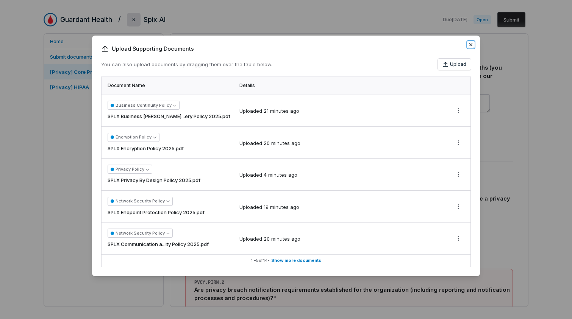
click at [470, 42] on icon "button" at bounding box center [471, 45] width 6 height 6
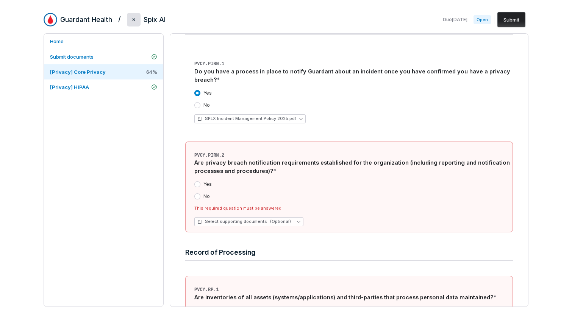
scroll to position [2125, 0]
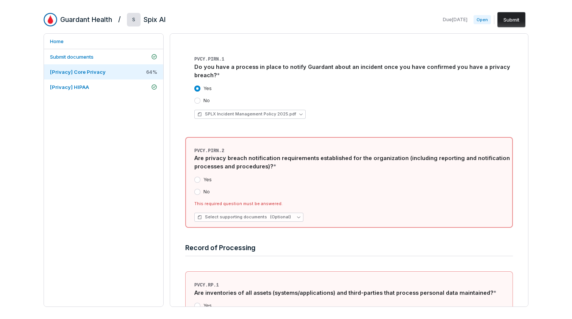
click at [198, 177] on button "Yes" at bounding box center [197, 180] width 6 height 6
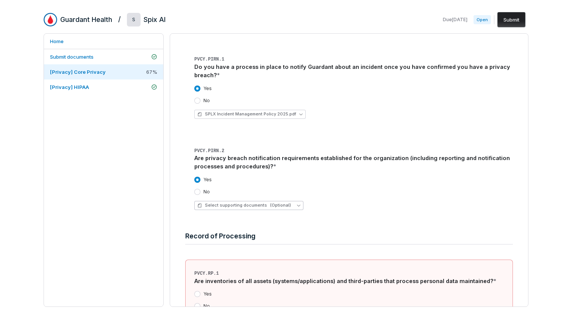
click at [294, 201] on button "Select supporting documents (Optional)" at bounding box center [248, 205] width 109 height 9
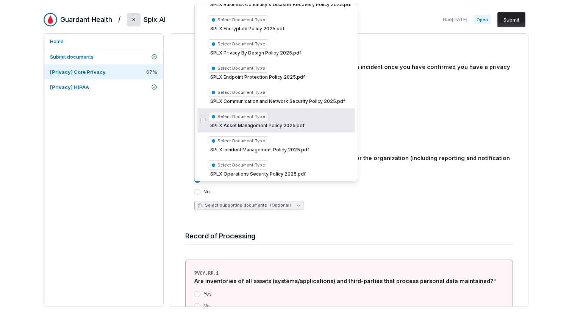
scroll to position [38, 0]
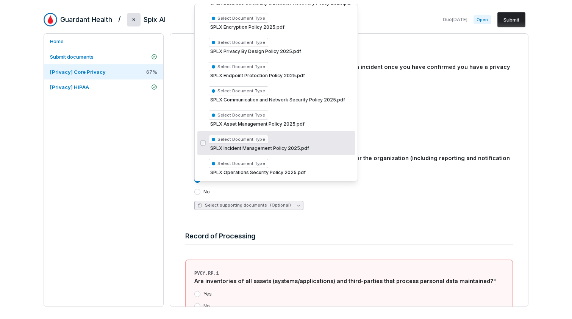
click at [287, 146] on span "SPLX Incident Management Policy 2025.pdf" at bounding box center [280, 148] width 143 height 6
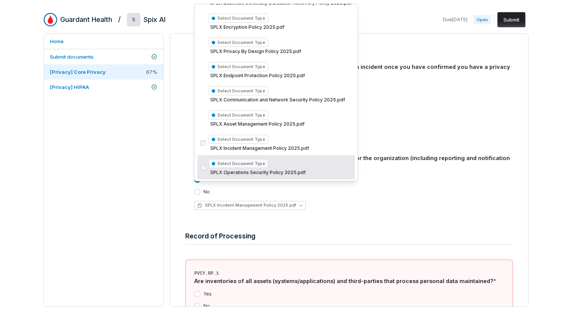
click at [502, 177] on div "Yes No" at bounding box center [353, 186] width 318 height 18
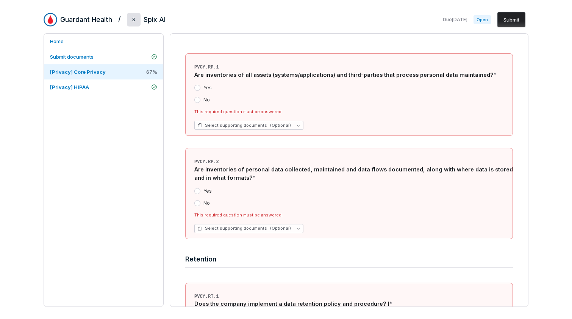
scroll to position [2323, 0]
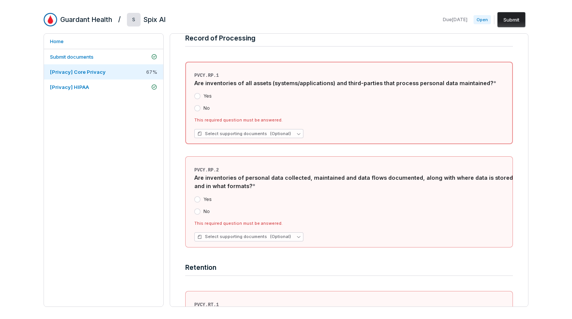
click at [199, 93] on button "Yes" at bounding box center [197, 96] width 6 height 6
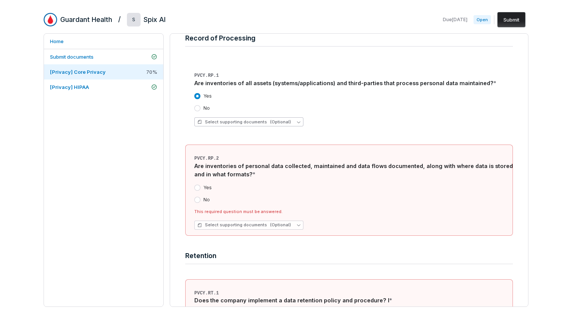
click at [293, 117] on button "Select supporting documents (Optional)" at bounding box center [248, 121] width 109 height 9
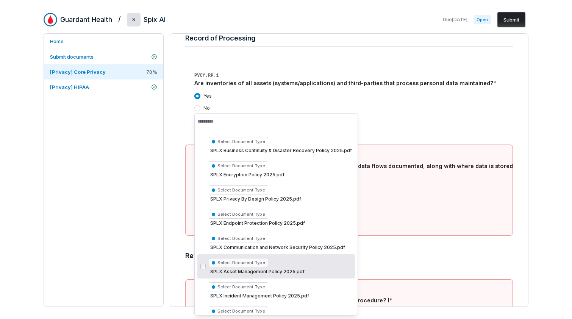
click at [396, 248] on div "Retention" at bounding box center [348, 257] width 327 height 19
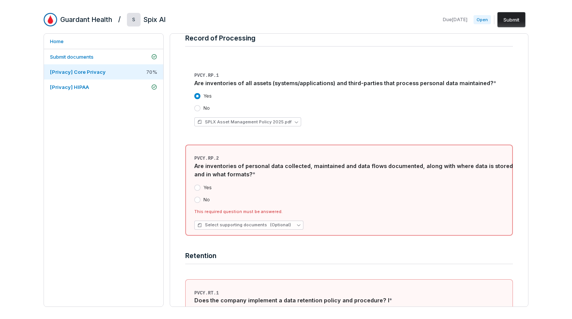
click at [197, 185] on button "Yes" at bounding box center [197, 188] width 6 height 6
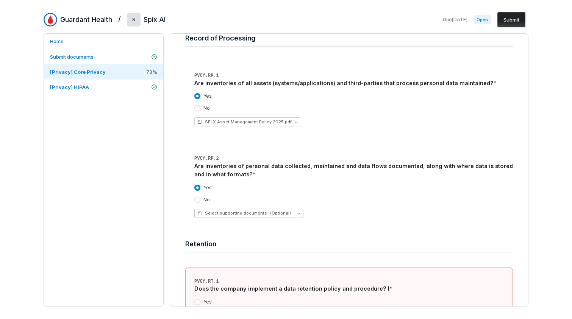
click at [293, 209] on button "Select supporting documents (Optional)" at bounding box center [248, 213] width 109 height 9
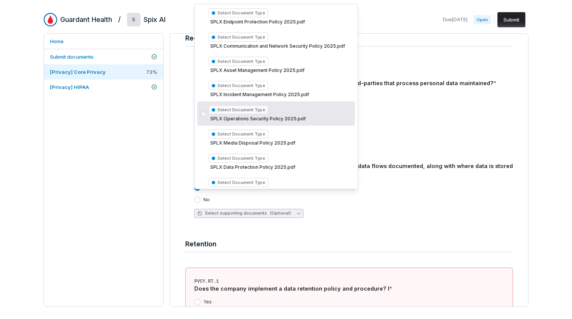
scroll to position [166, 0]
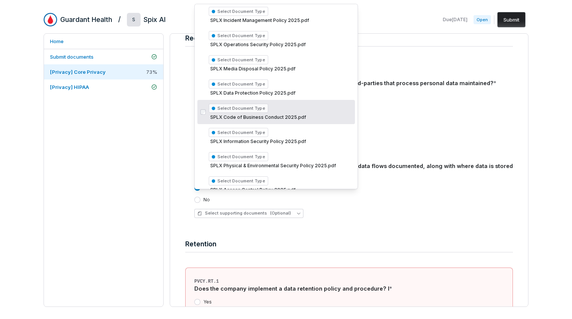
click at [422, 179] on div "Yes No Select supporting documents (Optional)" at bounding box center [353, 201] width 318 height 45
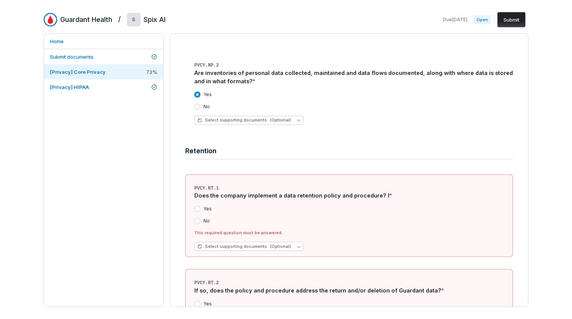
scroll to position [2416, 0]
click at [197, 206] on button "Yes" at bounding box center [197, 209] width 6 height 6
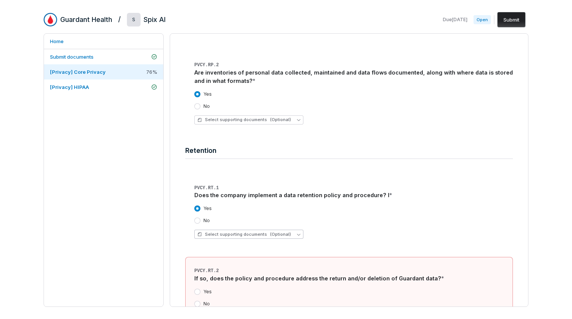
click at [297, 234] on icon "button" at bounding box center [298, 235] width 3 height 2
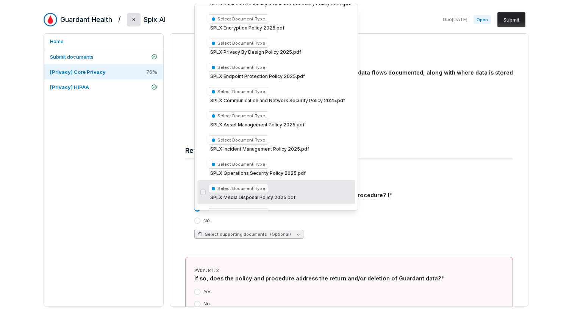
scroll to position [38, 0]
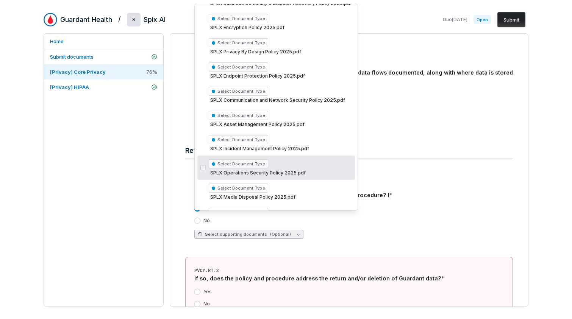
click at [454, 191] on div "Does the company implement a data retention policy and procedure? I *" at bounding box center [353, 195] width 318 height 8
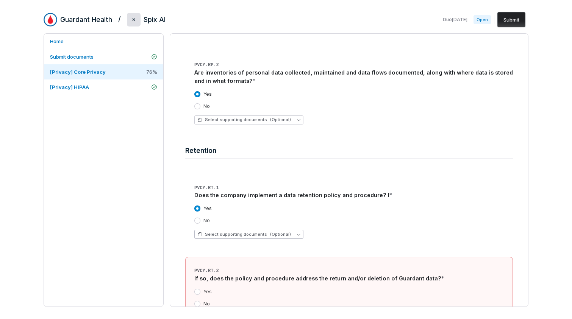
click at [296, 230] on button "Select supporting documents (Optional)" at bounding box center [248, 234] width 109 height 9
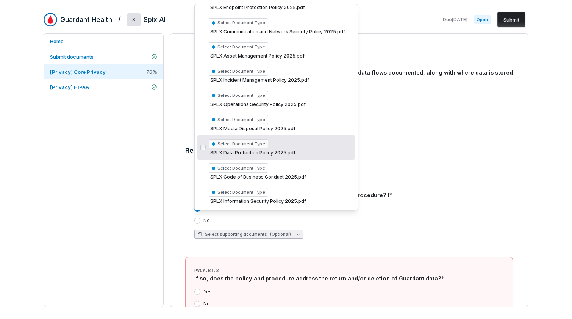
scroll to position [107, 0]
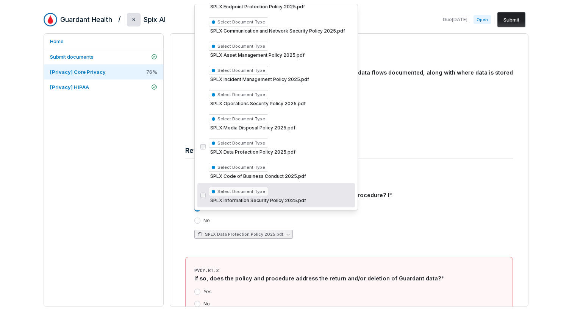
click at [410, 207] on div "Yes No SPLX Data Protection Policy 2025.pdf" at bounding box center [353, 222] width 318 height 45
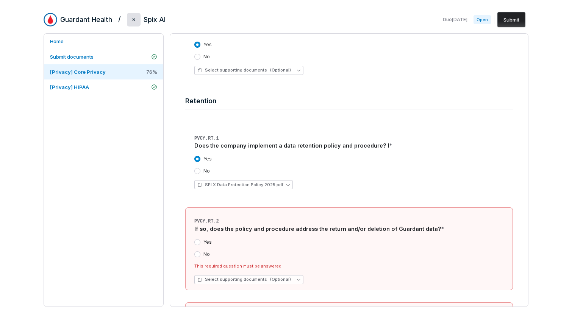
scroll to position [2528, 0]
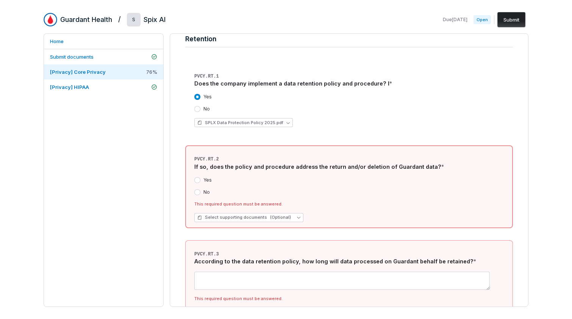
click at [196, 177] on button "Yes" at bounding box center [197, 180] width 6 height 6
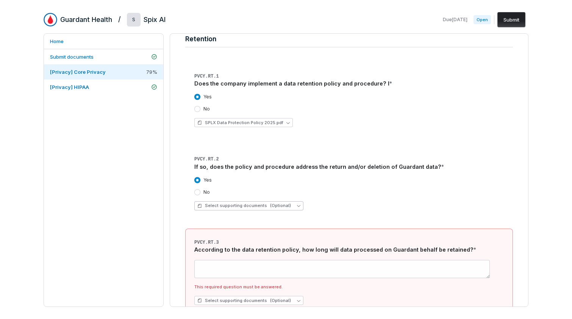
click at [293, 201] on button "Select supporting documents (Optional)" at bounding box center [248, 205] width 109 height 9
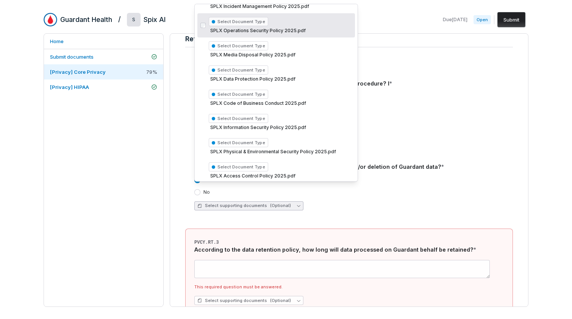
scroll to position [200, 0]
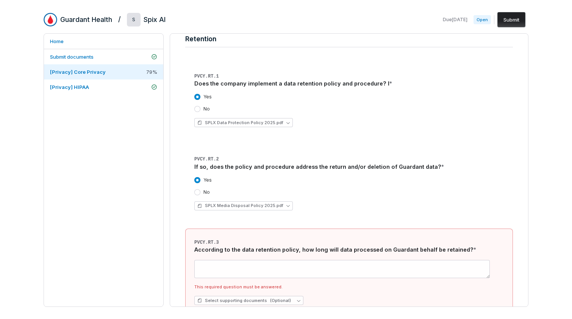
click at [425, 177] on div "Yes No" at bounding box center [353, 186] width 318 height 18
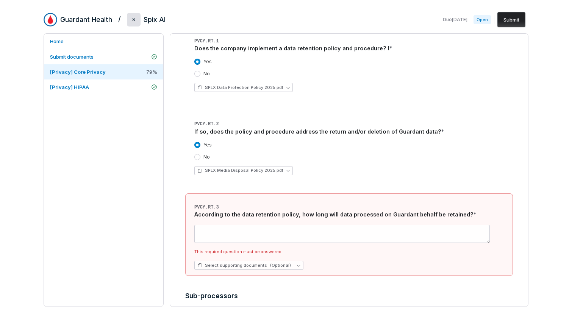
scroll to position [2568, 0]
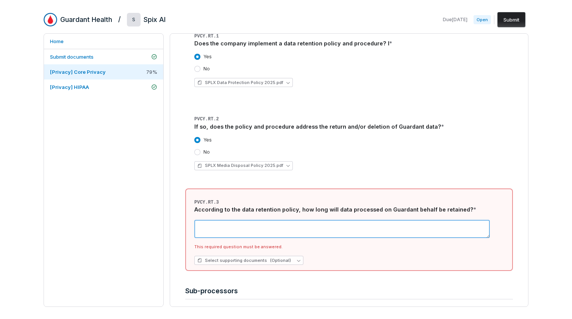
click at [304, 220] on textarea at bounding box center [341, 229] width 295 height 18
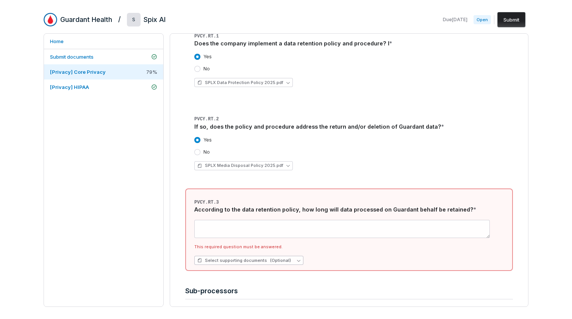
click at [293, 256] on button "Select supporting documents (Optional)" at bounding box center [248, 260] width 109 height 9
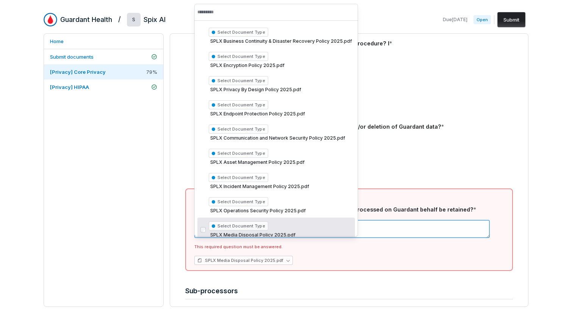
click at [447, 220] on textarea at bounding box center [341, 229] width 295 height 18
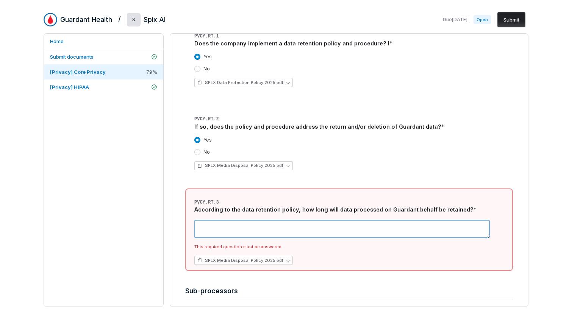
click at [285, 220] on textarea at bounding box center [341, 229] width 295 height 18
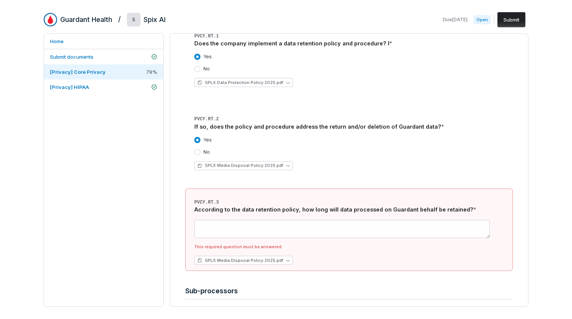
click at [205, 206] on div "According to the data retention policy, how long will data processed on Guardan…" at bounding box center [353, 210] width 318 height 8
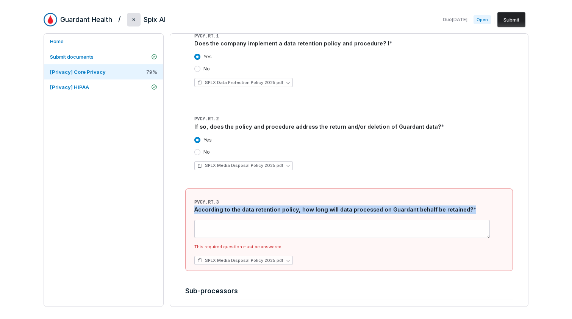
drag, startPoint x: 194, startPoint y: 193, endPoint x: 466, endPoint y: 193, distance: 272.2
click at [466, 206] on div "According to the data retention policy, how long will data processed on Guardan…" at bounding box center [353, 210] width 318 height 8
copy div "According to the data retention policy, how long will data processed on Guardan…"
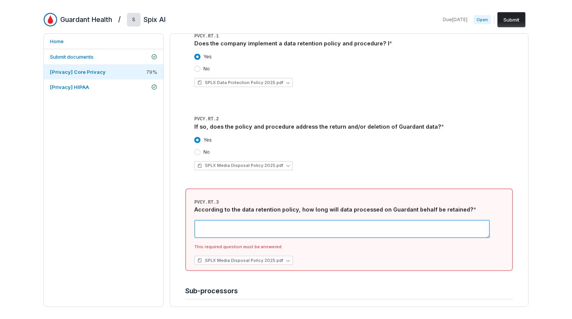
click at [212, 220] on textarea at bounding box center [341, 229] width 295 height 18
paste textarea "**********"
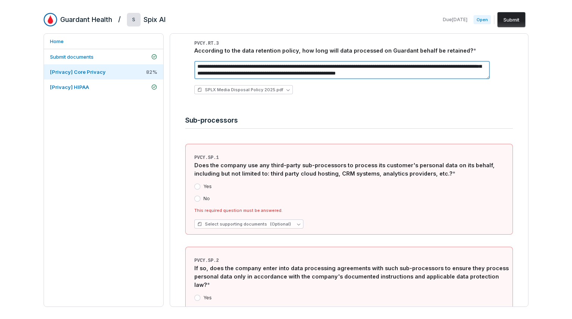
scroll to position [2821, 0]
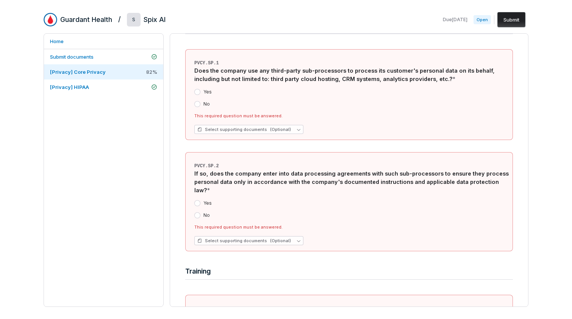
type textarea "**********"
click at [197, 101] on button "No" at bounding box center [197, 104] width 6 height 6
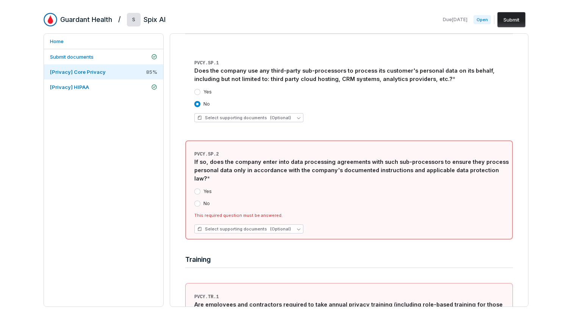
click at [198, 201] on button "No" at bounding box center [197, 204] width 6 height 6
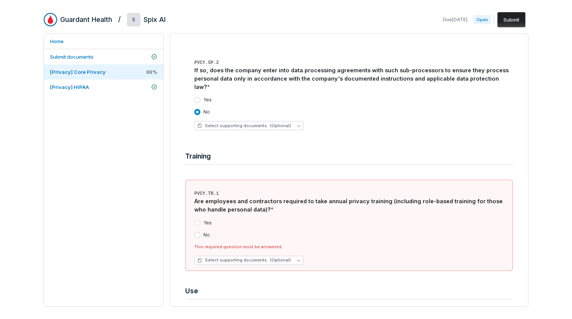
scroll to position [2913, 0]
click at [198, 220] on button "Yes" at bounding box center [197, 223] width 6 height 6
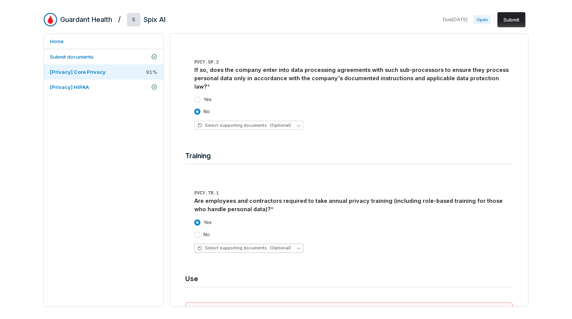
click at [273, 245] on span "(Optional)" at bounding box center [280, 248] width 21 height 6
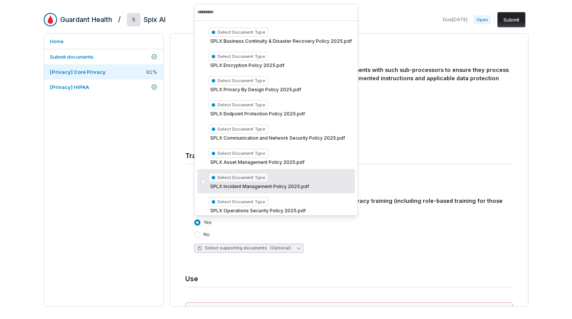
scroll to position [166, 0]
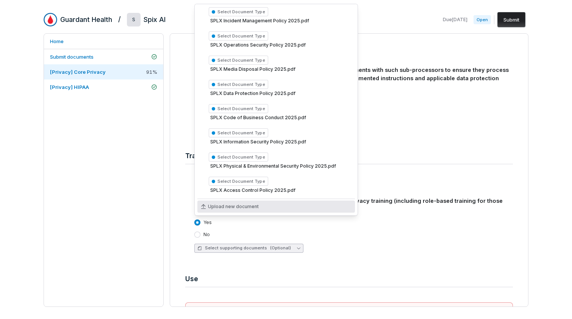
click at [250, 209] on span "Upload new document" at bounding box center [233, 207] width 51 height 6
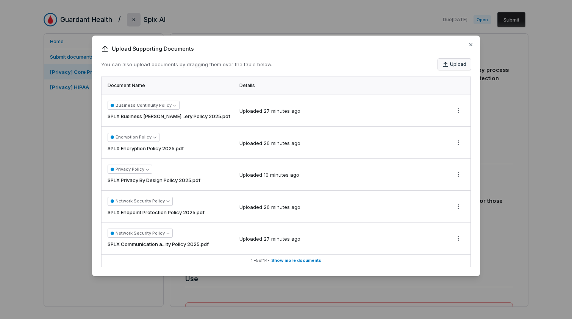
click at [459, 65] on button "Upload" at bounding box center [454, 64] width 33 height 11
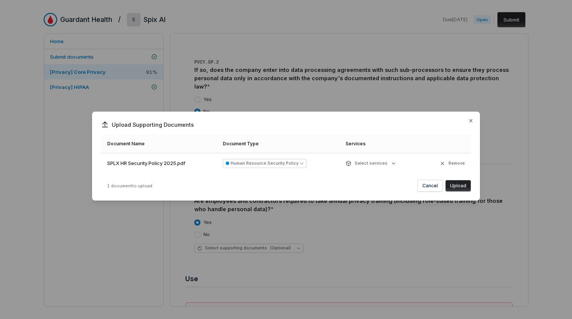
click at [461, 186] on button "Upload" at bounding box center [457, 185] width 25 height 11
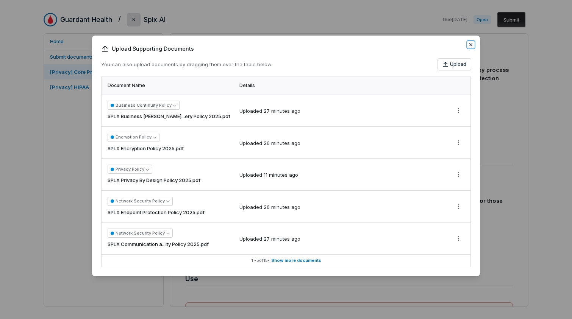
click at [472, 47] on icon "button" at bounding box center [471, 45] width 6 height 6
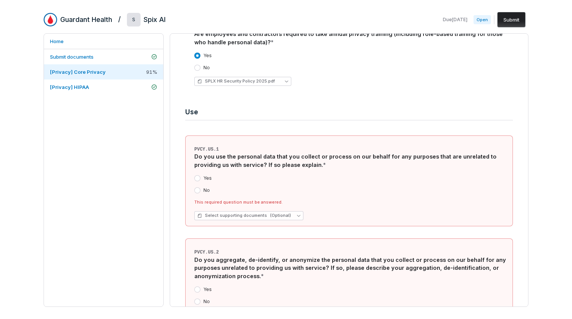
scroll to position [3082, 0]
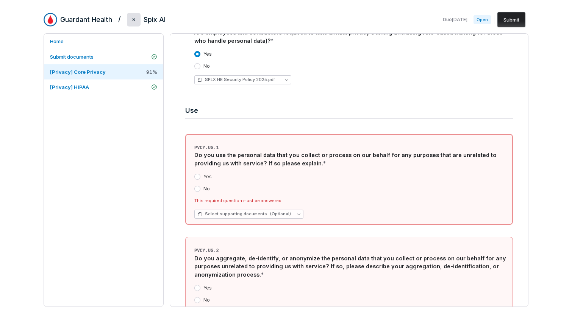
click at [198, 186] on button "No" at bounding box center [197, 189] width 6 height 6
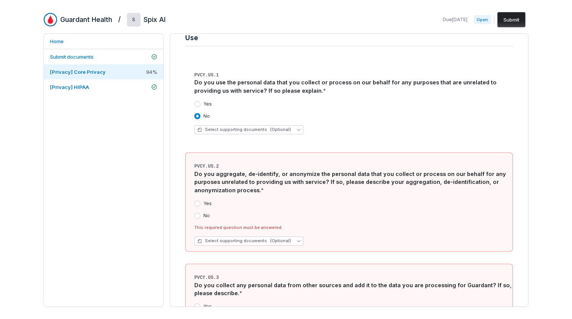
scroll to position [3177, 0]
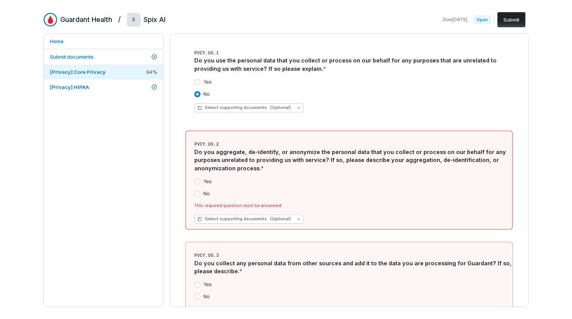
click at [196, 191] on button "No" at bounding box center [197, 194] width 6 height 6
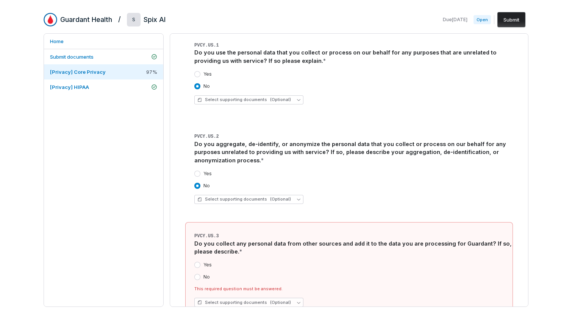
scroll to position [3215, 0]
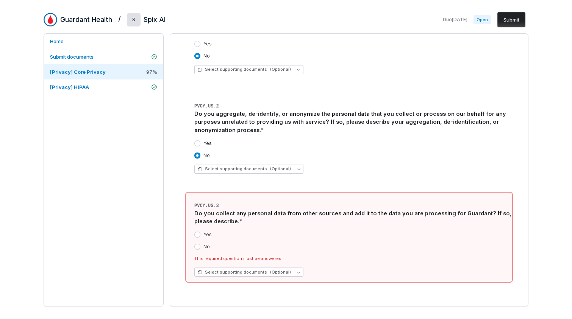
click at [200, 244] on button "No" at bounding box center [197, 247] width 6 height 6
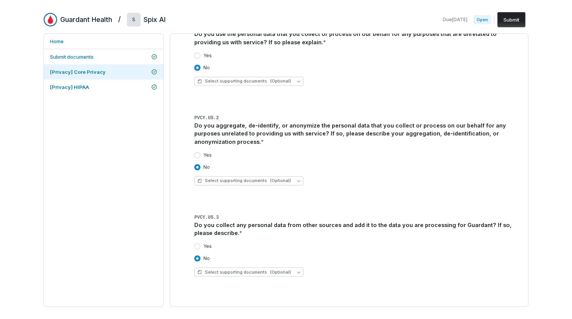
click at [506, 310] on button "Next" at bounding box center [510, 317] width 23 height 15
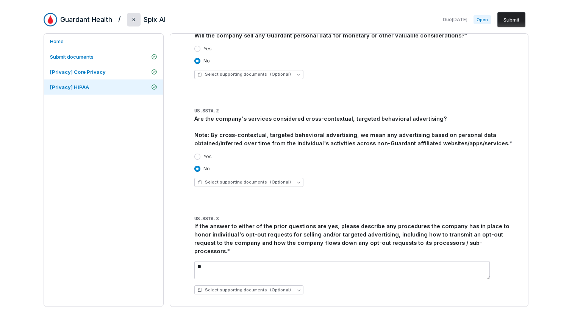
scroll to position [736, 0]
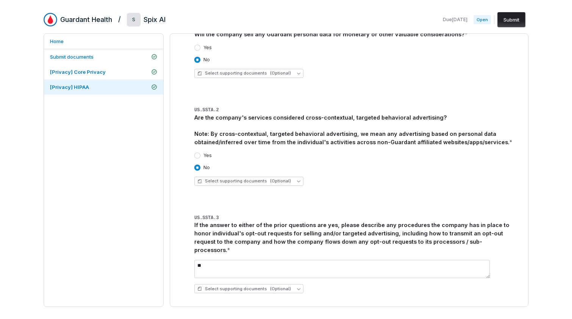
click at [511, 18] on button "Submit" at bounding box center [511, 19] width 28 height 15
